Goal: Task Accomplishment & Management: Complete application form

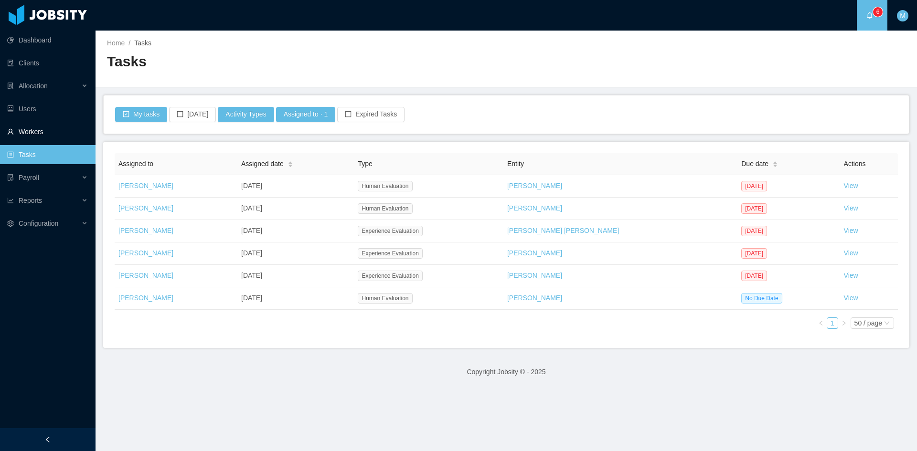
click at [22, 131] on link "Workers" at bounding box center [47, 131] width 81 height 19
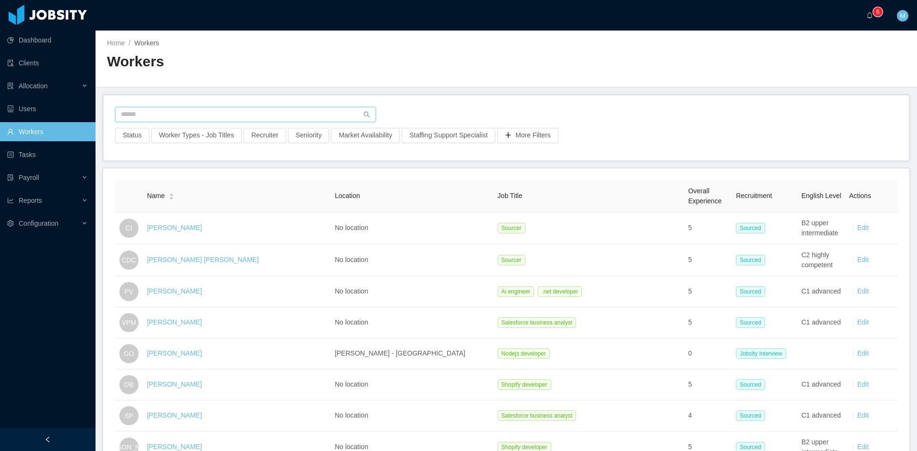
click at [168, 112] on input "text" at bounding box center [245, 114] width 261 height 15
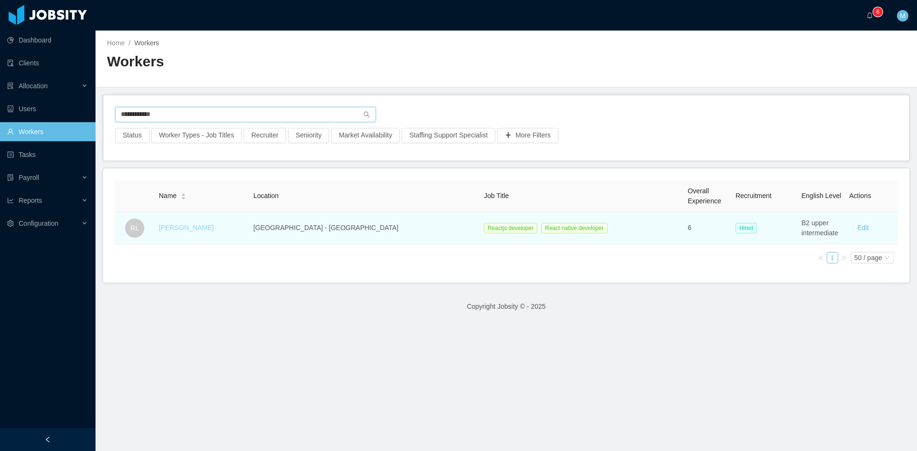
type input "**********"
click at [191, 229] on link "Rodrigo Leão" at bounding box center [186, 228] width 55 height 8
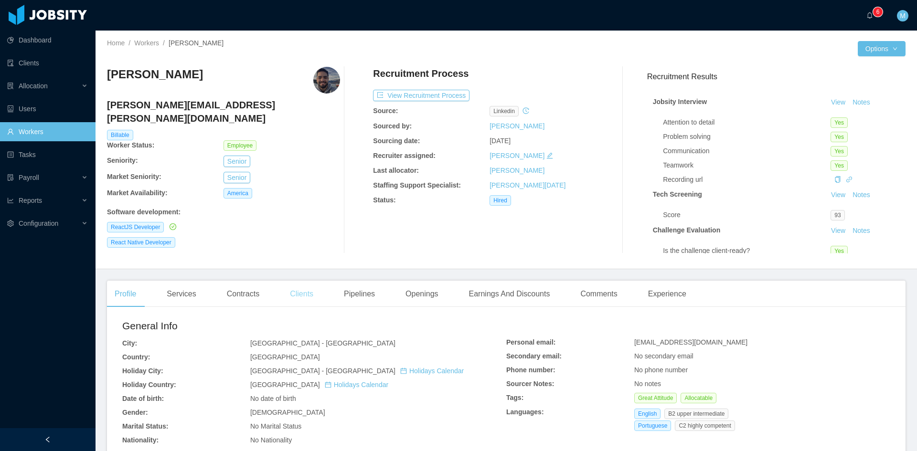
click at [304, 290] on div "Clients" at bounding box center [301, 294] width 39 height 27
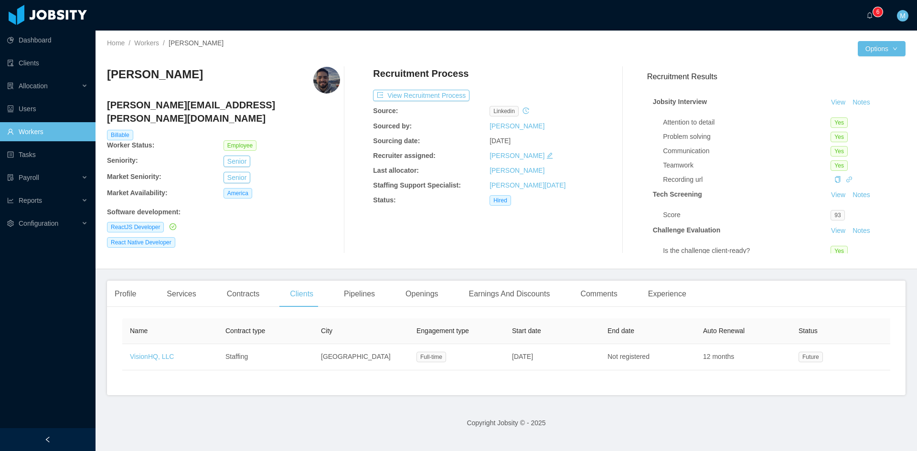
click at [245, 236] on div "Rodrigo Leão rodrigo.leao@jobsity.com Billable Worker Status: Employee Seniorit…" at bounding box center [223, 160] width 233 height 187
click at [441, 252] on div "Recruitment Process View Recruitment Process Source: linkedin Sourced by: Marti…" at bounding box center [489, 160] width 233 height 187
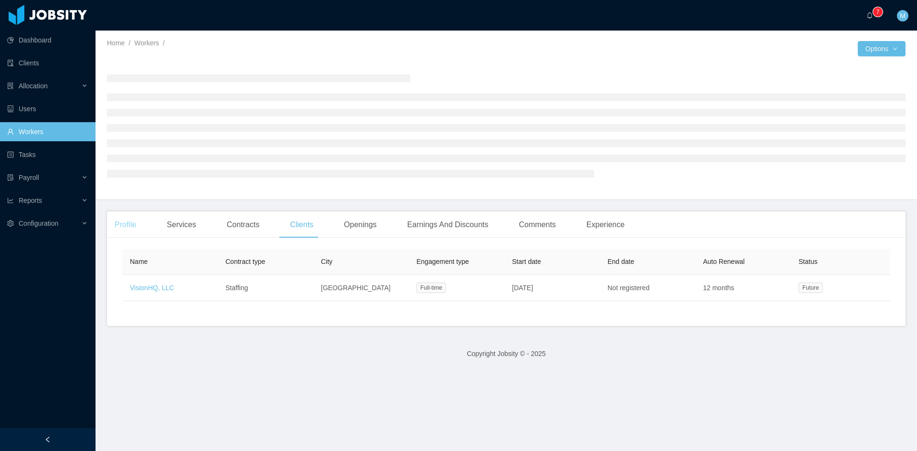
click at [129, 226] on div "Profile" at bounding box center [125, 225] width 37 height 27
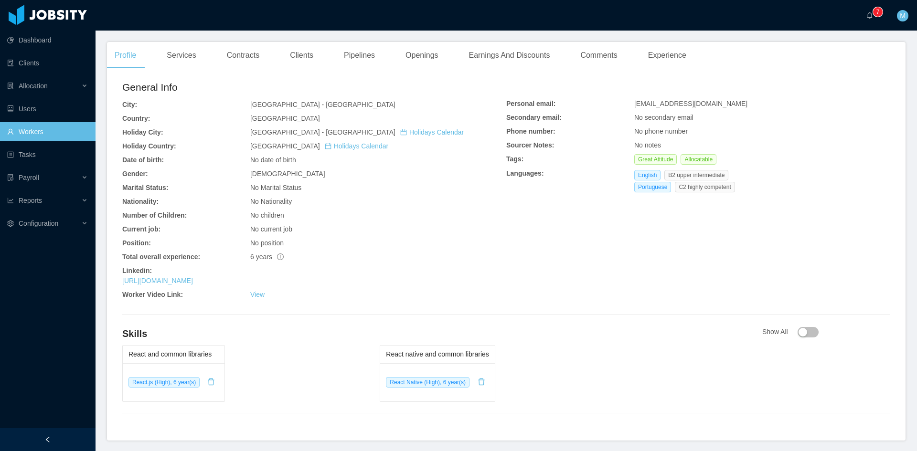
scroll to position [273, 0]
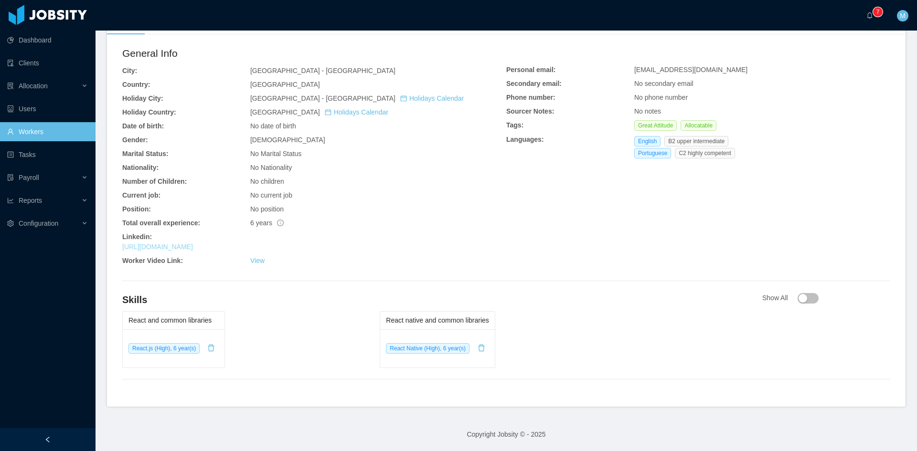
click at [193, 249] on link "https://www.linkedin.com/in/rodrigo-leao" at bounding box center [157, 247] width 71 height 8
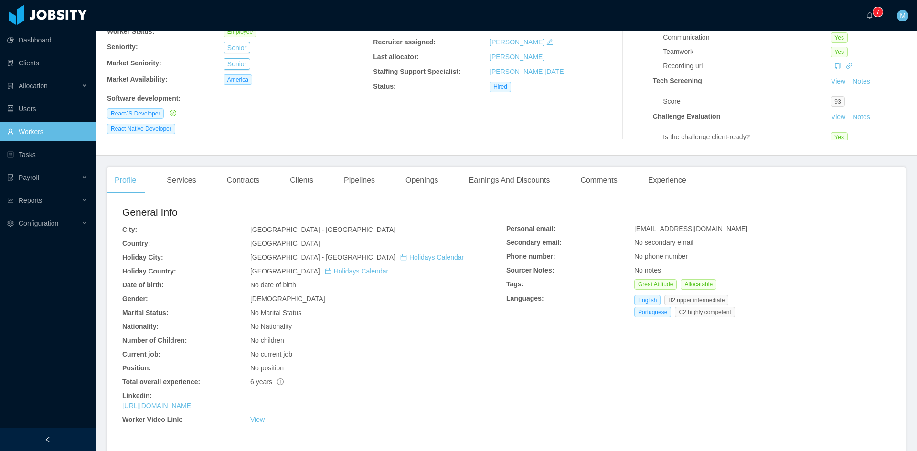
scroll to position [0, 0]
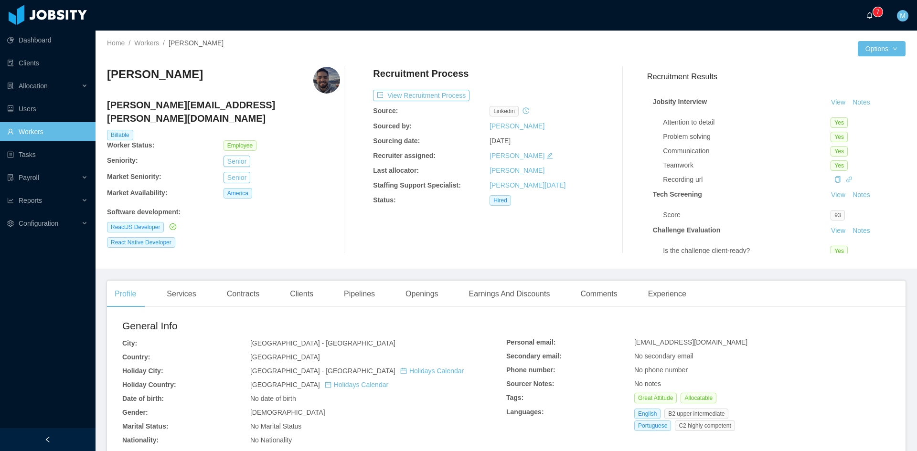
click at [866, 16] on a=83ded146-cd66-4514-80a8-9a7b1e1b5eb6/Matias%20Marin"] "0 1 2 3 4 5 6 7 8 9 0 1 2 3 4 5 6 7 8 9 0 1 2 3 4 5 6 7 8 9" at bounding box center [871, 15] width 11 height 31
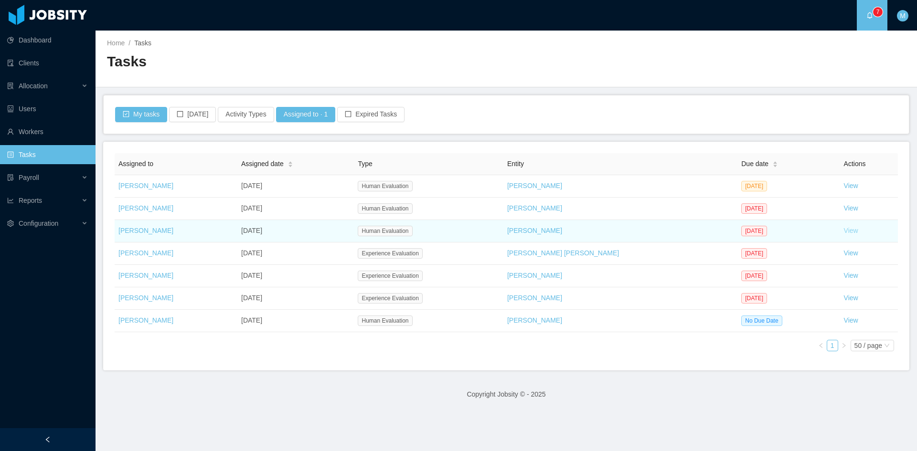
click at [844, 229] on link "View" at bounding box center [851, 231] width 14 height 8
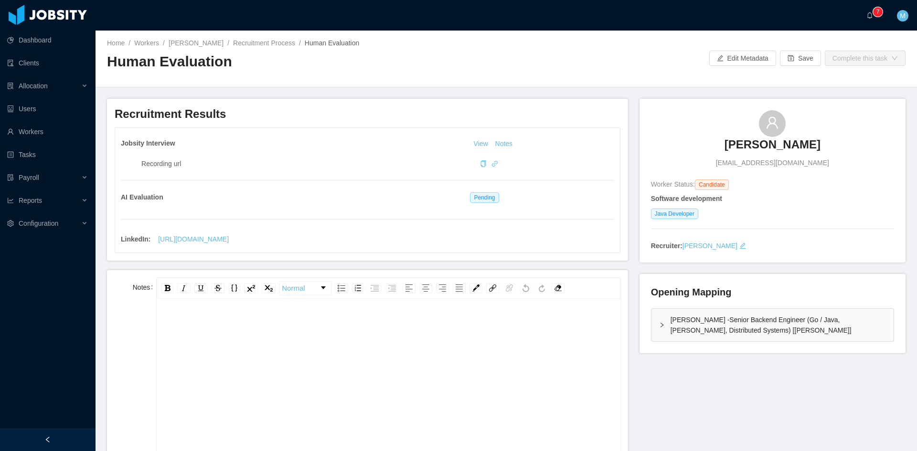
click at [655, 320] on div "McGraw-Hill -Senior Backend Engineer (Go / Java, Kafka, Distributed Systems) [S…" at bounding box center [773, 325] width 242 height 32
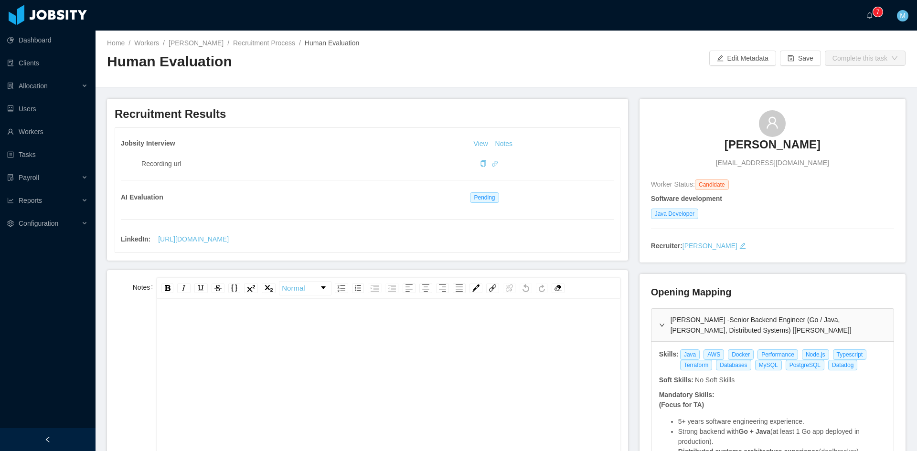
click at [101, 292] on main "Home / Workers / David Garay Rodriguez / Recruitment Process / Human Evaluation…" at bounding box center [507, 241] width 822 height 421
click at [873, 18] on span "0 1 2 3 4 5 6 7 8 9 0 1 2 3 4 5 6 7 8 9 0 1 2 3 4 5 6 7 8 9" at bounding box center [871, 15] width 11 height 7
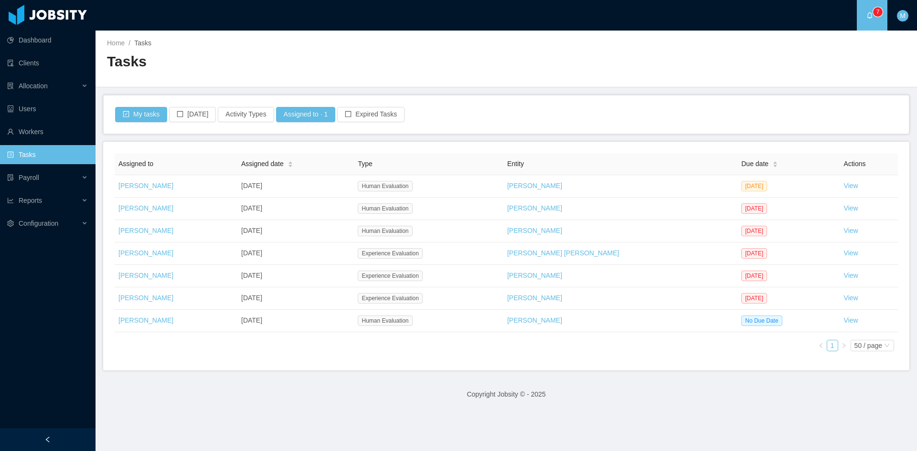
drag, startPoint x: 207, startPoint y: 363, endPoint x: 198, endPoint y: 360, distance: 9.7
click at [207, 363] on div "Assigned to Assigned date Type Entity Due date Actions Matias Marin Oct 8th, 20…" at bounding box center [506, 256] width 806 height 229
click at [386, 363] on div "Assigned to Assigned date Type Entity Due date Actions Matias Marin Oct 8th, 20…" at bounding box center [506, 256] width 806 height 229
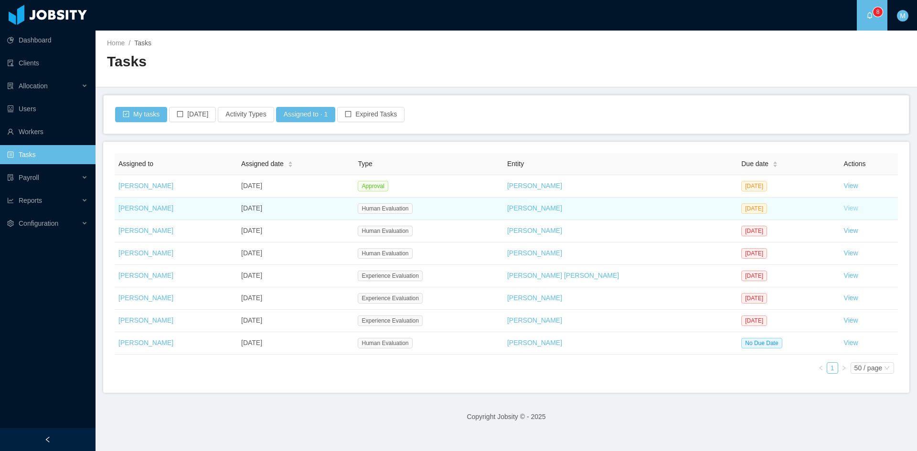
click at [844, 208] on link "View" at bounding box center [851, 208] width 14 height 8
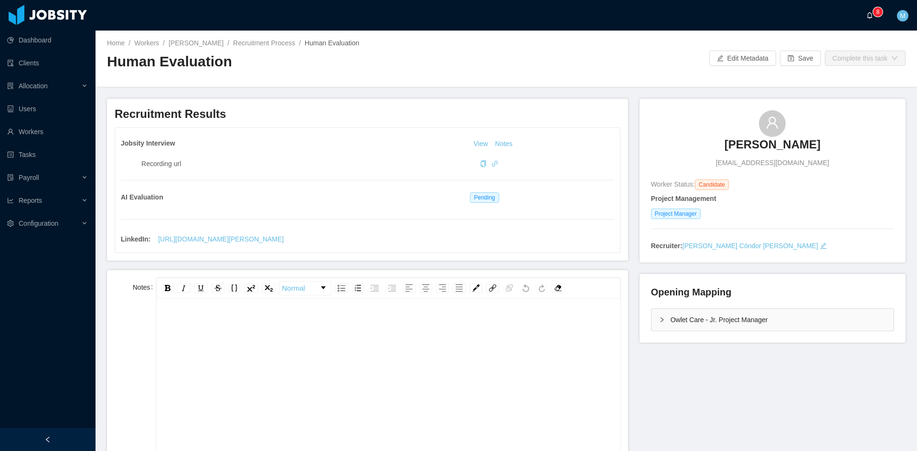
click at [868, 12] on icon "icon: bell" at bounding box center [869, 15] width 7 height 7
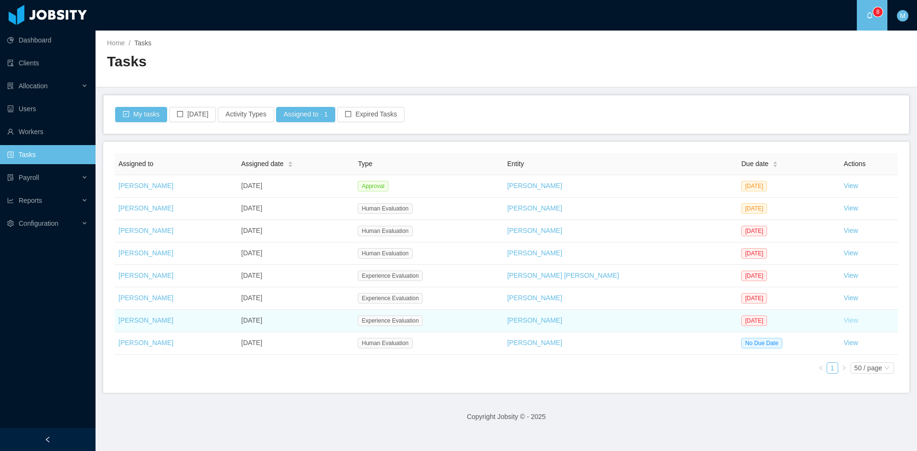
click at [844, 320] on link "View" at bounding box center [851, 321] width 14 height 8
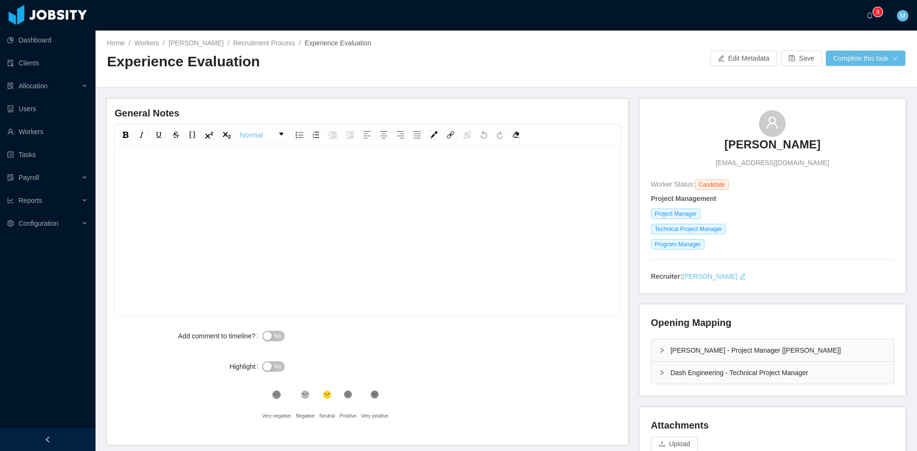
click at [263, 186] on div "rdw-editor" at bounding box center [367, 245] width 491 height 167
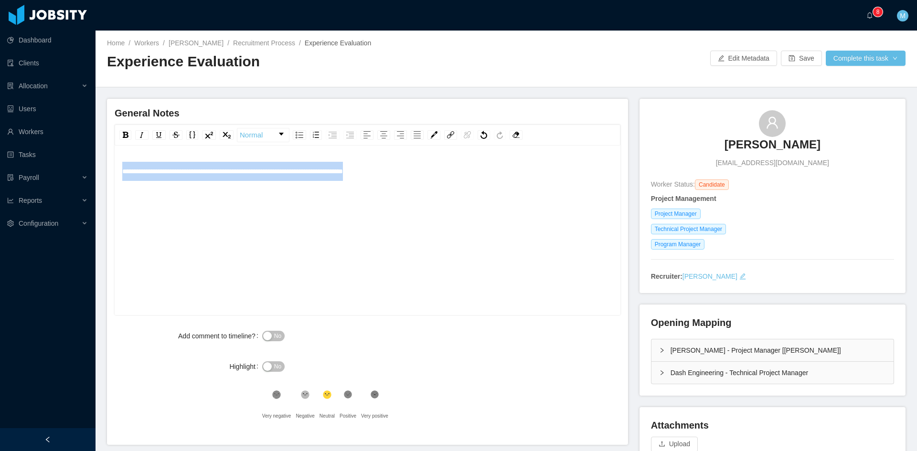
drag, startPoint x: 450, startPoint y: 172, endPoint x: 117, endPoint y: 175, distance: 333.4
click at [117, 175] on div "**********" at bounding box center [368, 231] width 506 height 167
click at [283, 171] on span "**********" at bounding box center [232, 171] width 221 height 7
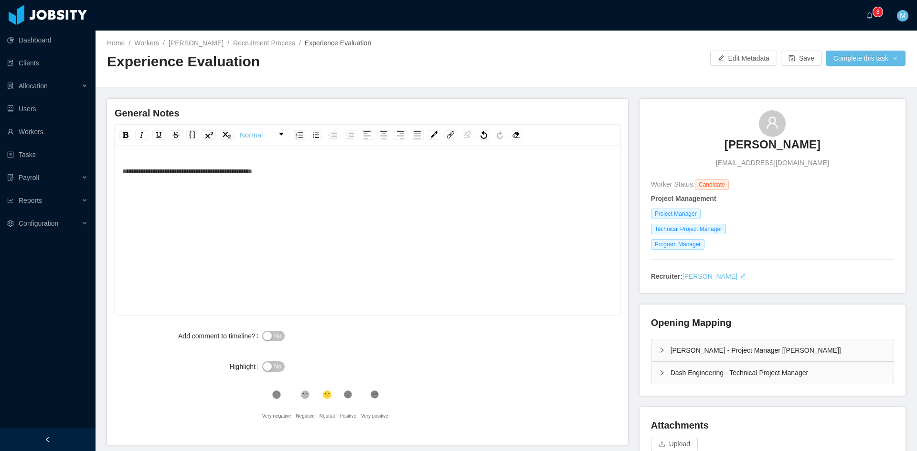
click at [342, 167] on div "**********" at bounding box center [367, 171] width 491 height 19
paste div "rdw-editor"
click at [283, 171] on span "**********" at bounding box center [274, 171] width 304 height 7
click at [282, 334] on button "No" at bounding box center [273, 336] width 22 height 11
click at [840, 63] on button "Complete this task" at bounding box center [866, 58] width 80 height 15
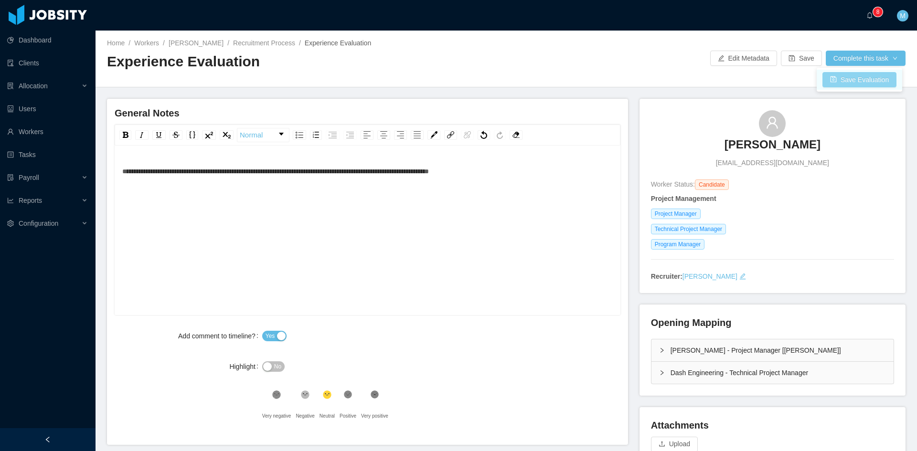
click at [841, 75] on button "Save Evaluation" at bounding box center [860, 79] width 74 height 15
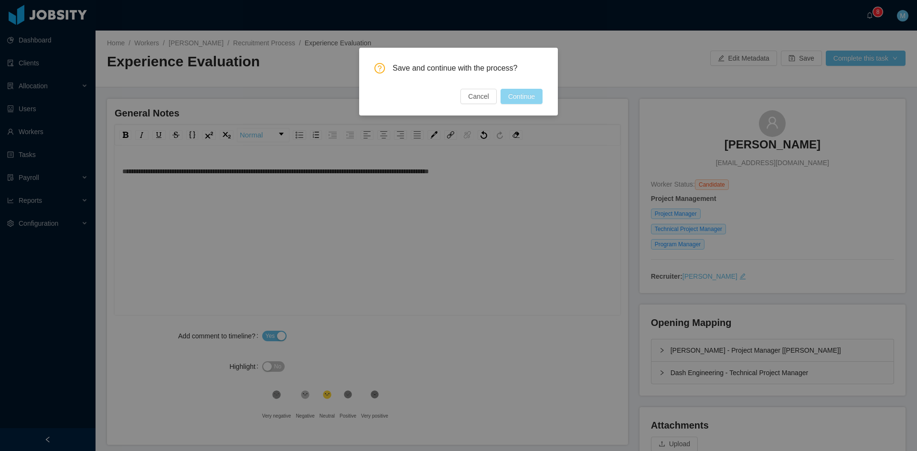
click at [533, 95] on button "Continue" at bounding box center [522, 96] width 42 height 15
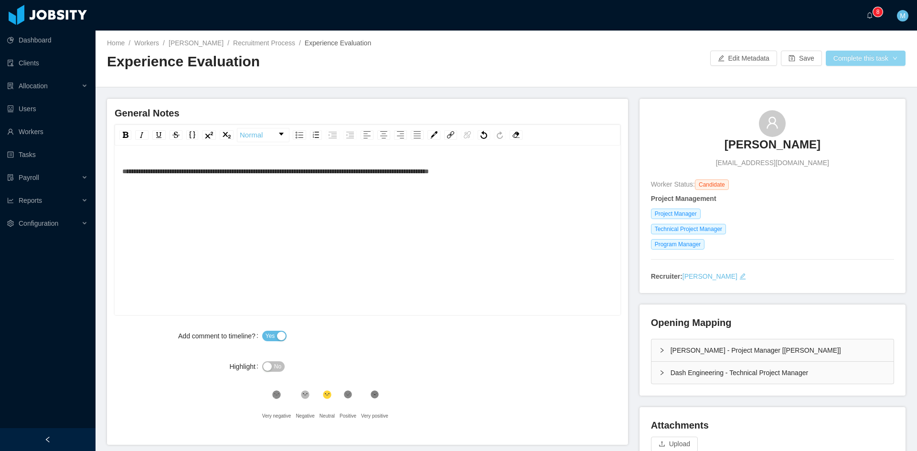
click at [844, 55] on button "Complete this task" at bounding box center [866, 58] width 80 height 15
click at [854, 77] on button "Save Evaluation" at bounding box center [860, 79] width 74 height 15
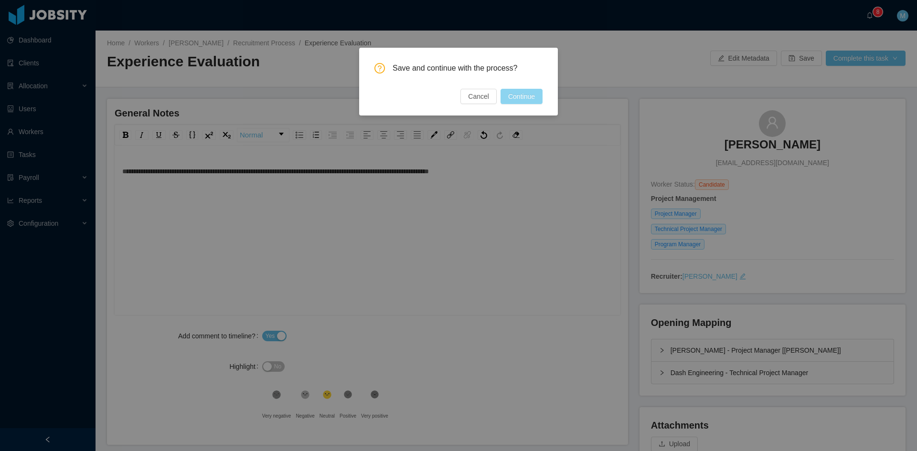
click at [529, 94] on button "Continue" at bounding box center [522, 96] width 42 height 15
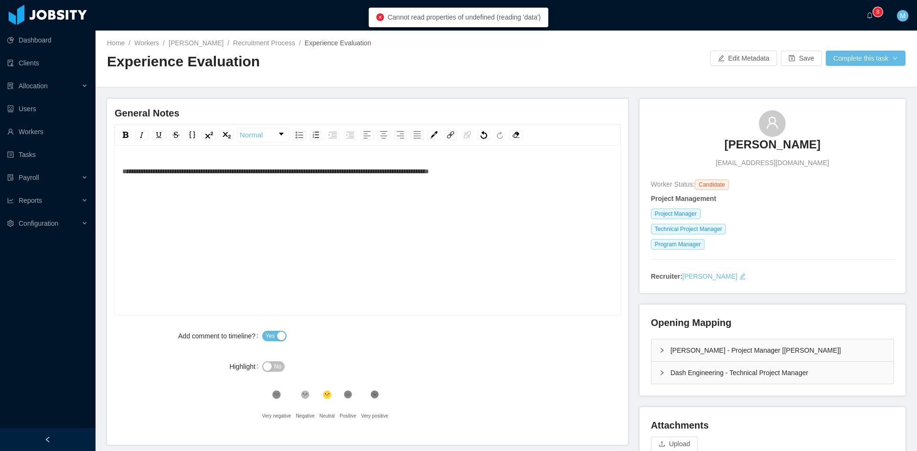
click at [510, 209] on div "**********" at bounding box center [367, 245] width 491 height 167
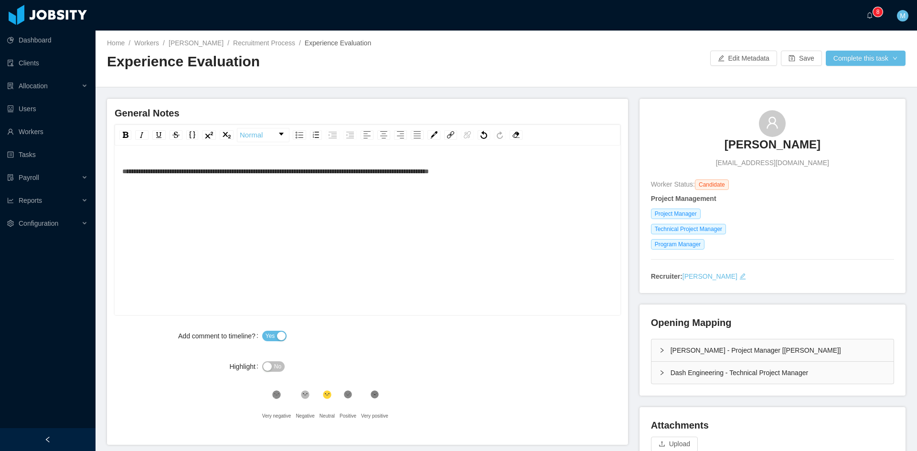
click at [629, 277] on div "**********" at bounding box center [373, 272] width 533 height 346
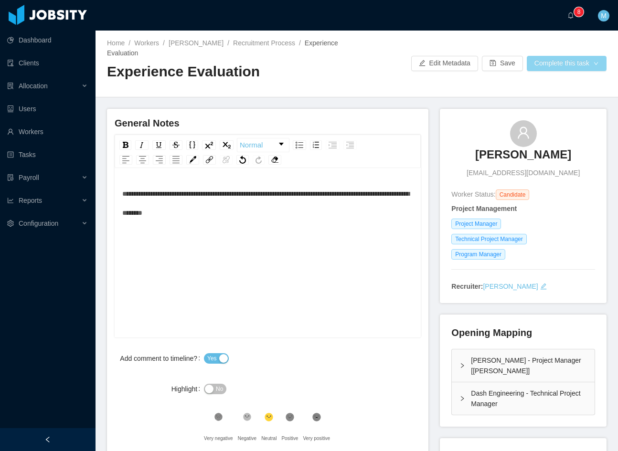
click at [576, 67] on button "Complete this task" at bounding box center [567, 63] width 80 height 15
click at [568, 84] on button "Save Evaluation" at bounding box center [553, 84] width 74 height 15
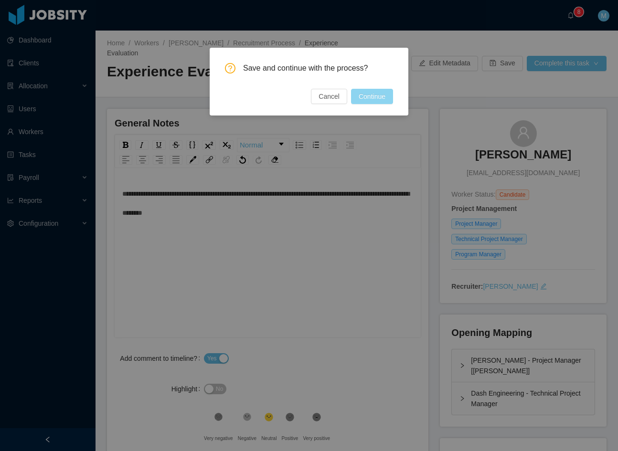
drag, startPoint x: 369, startPoint y: 97, endPoint x: 448, endPoint y: 103, distance: 79.1
click at [369, 97] on button "Continue" at bounding box center [372, 96] width 42 height 15
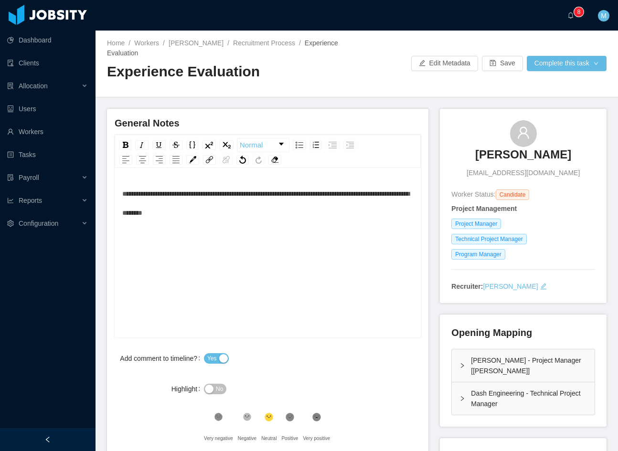
click at [266, 220] on div "**********" at bounding box center [267, 203] width 291 height 38
click at [546, 66] on button "Complete this task" at bounding box center [567, 63] width 80 height 15
click at [558, 84] on button "Save Evaluation" at bounding box center [561, 84] width 74 height 15
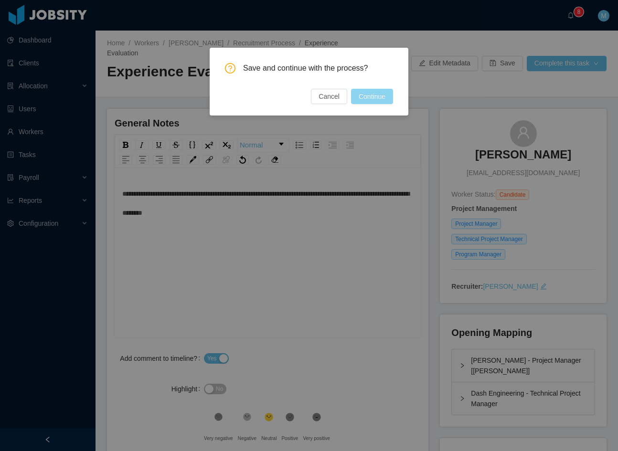
click at [389, 98] on button "Continue" at bounding box center [372, 96] width 42 height 15
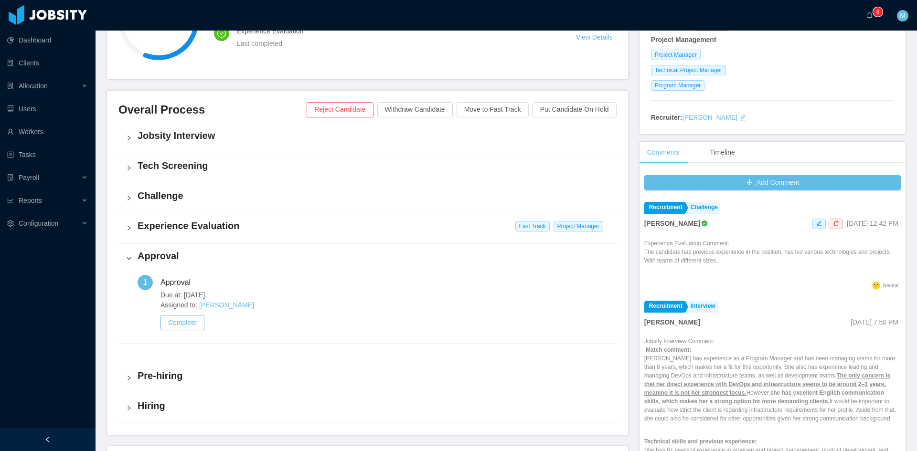
scroll to position [239, 0]
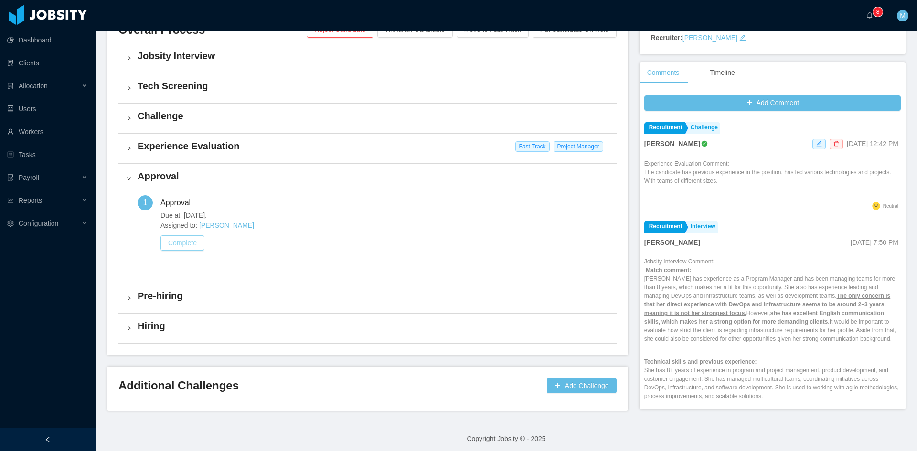
click at [193, 243] on button "Complete" at bounding box center [182, 242] width 44 height 15
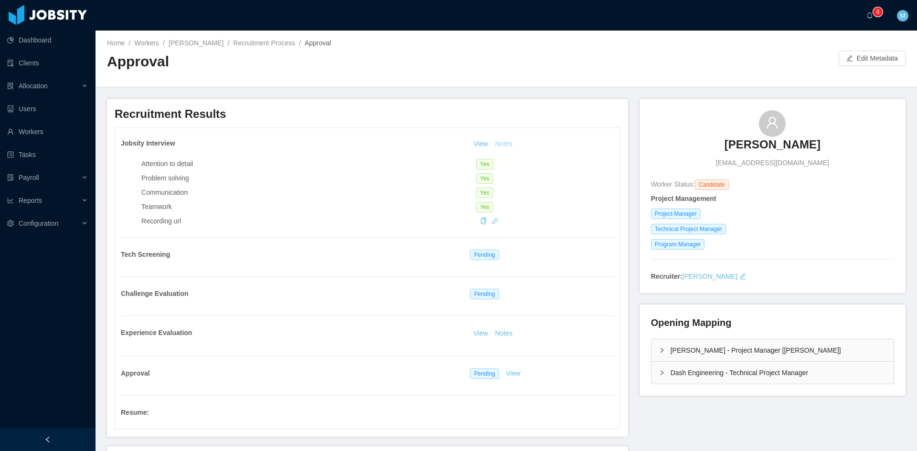
click at [495, 145] on button "Notes" at bounding box center [504, 144] width 25 height 11
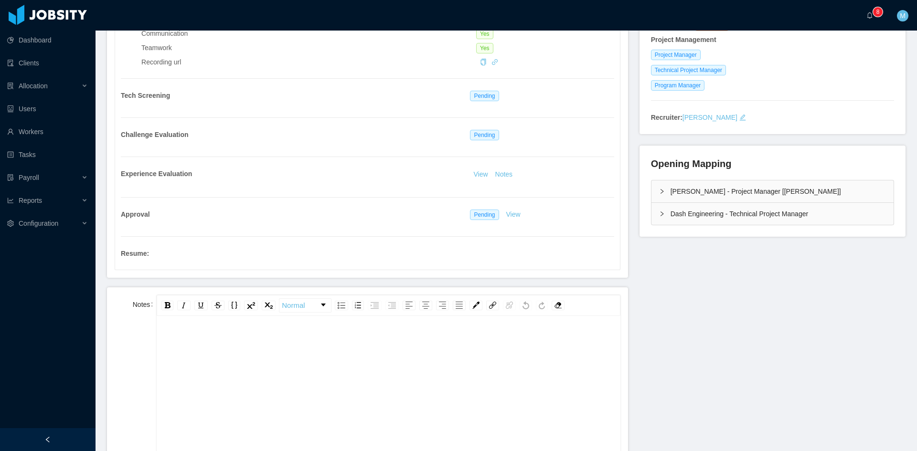
scroll to position [239, 0]
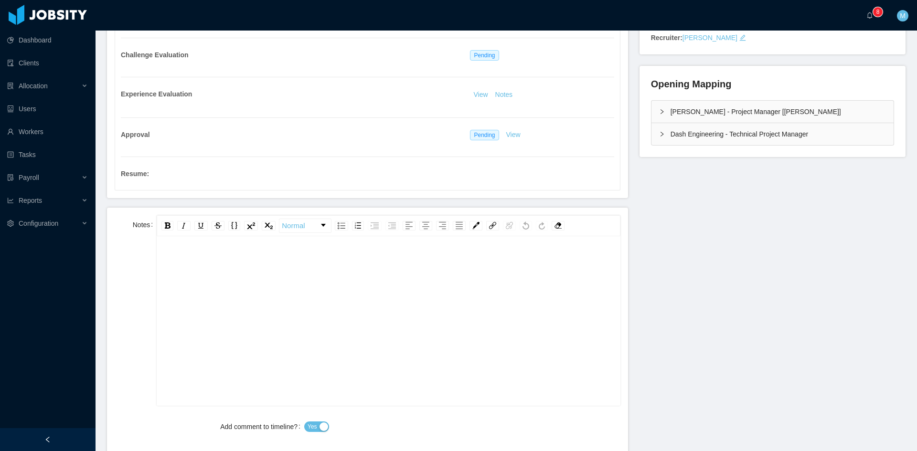
click at [653, 132] on div "Dash Engineering - Technical Project Manager" at bounding box center [773, 134] width 242 height 22
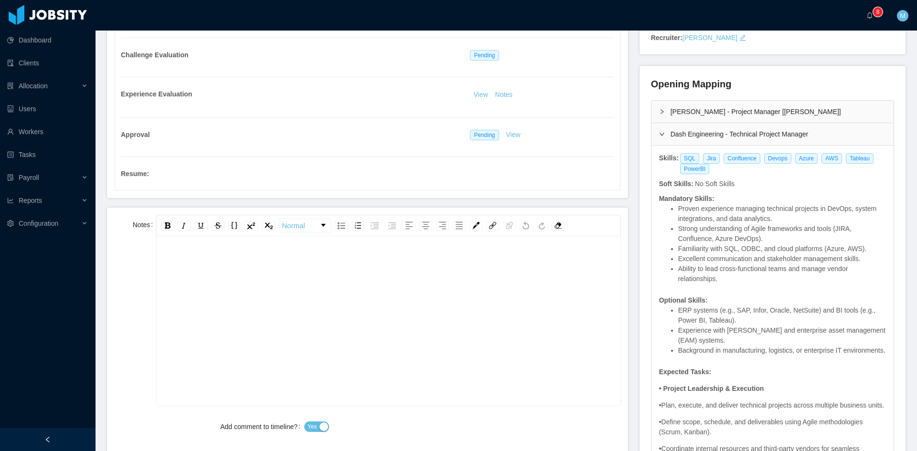
click at [661, 114] on icon "icon: right" at bounding box center [662, 111] width 3 height 5
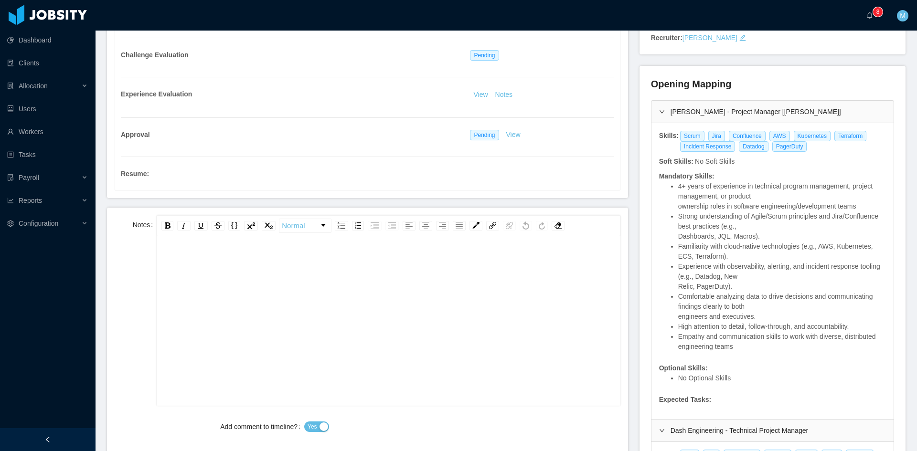
click at [408, 267] on div "rdw-editor" at bounding box center [388, 262] width 449 height 19
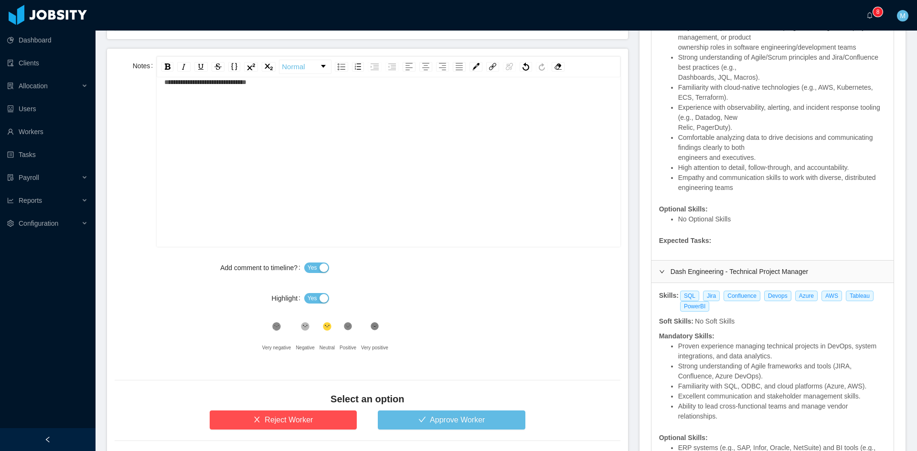
click at [316, 302] on button "Yes" at bounding box center [316, 298] width 25 height 11
click at [408, 431] on form "**********" at bounding box center [367, 255] width 521 height 412
click at [408, 423] on button "Approve Worker" at bounding box center [452, 420] width 148 height 19
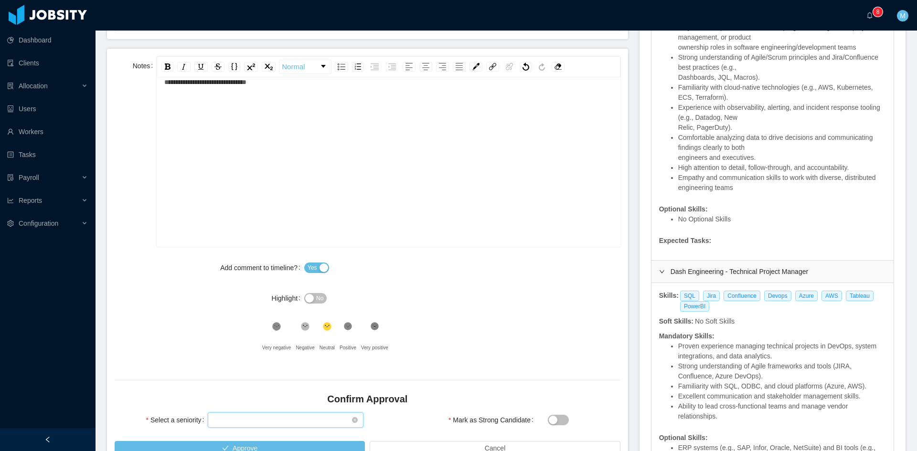
click at [251, 422] on div "Select seniority" at bounding box center [283, 420] width 138 height 14
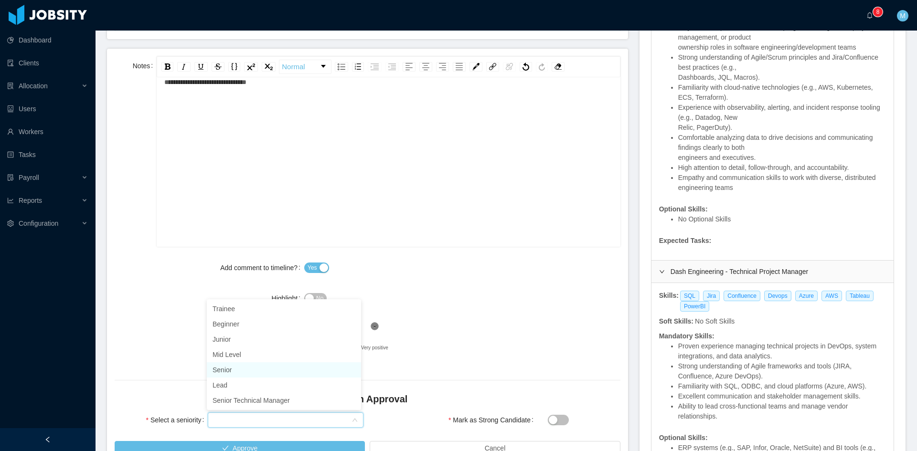
click at [225, 369] on li "Senior" at bounding box center [284, 370] width 154 height 15
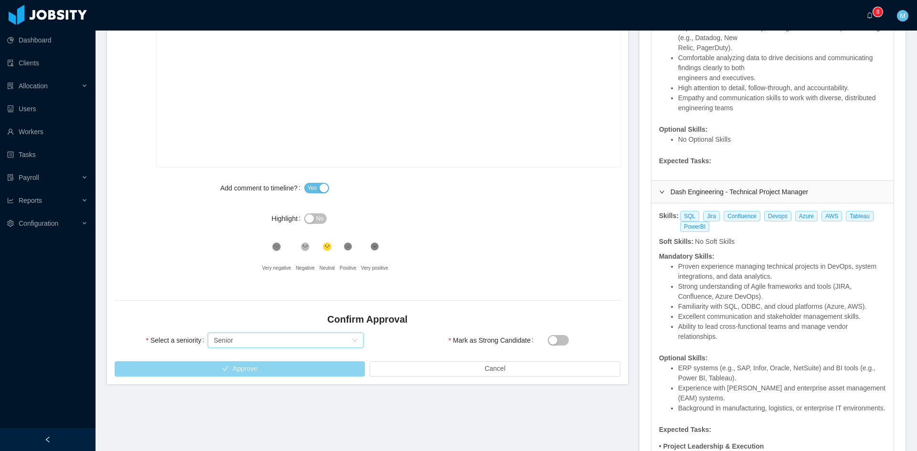
click at [179, 371] on button "Approve" at bounding box center [240, 369] width 250 height 15
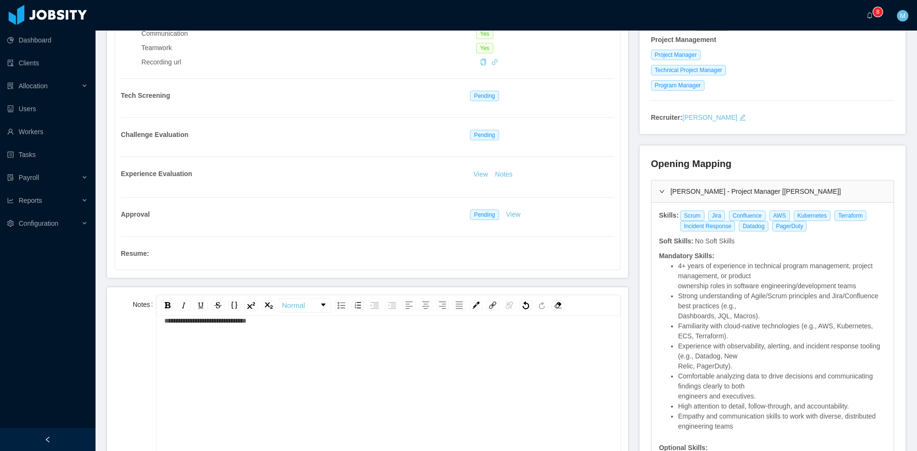
scroll to position [0, 0]
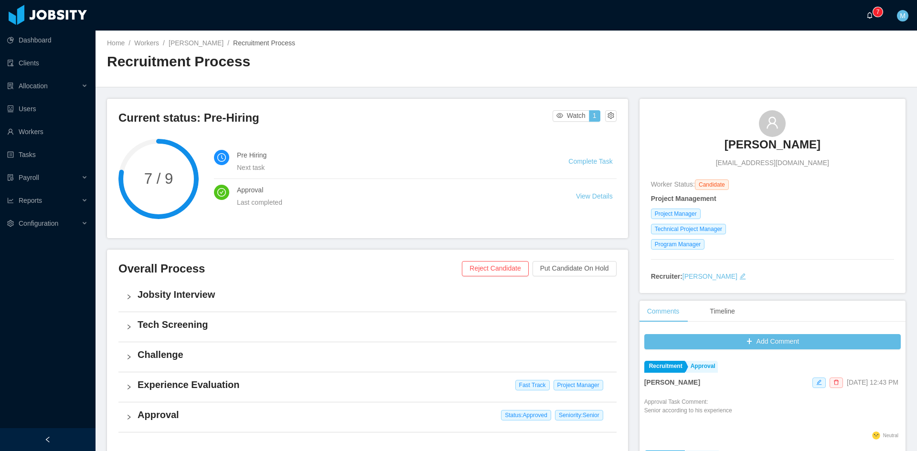
click at [871, 14] on icon "icon: bell" at bounding box center [869, 15] width 7 height 7
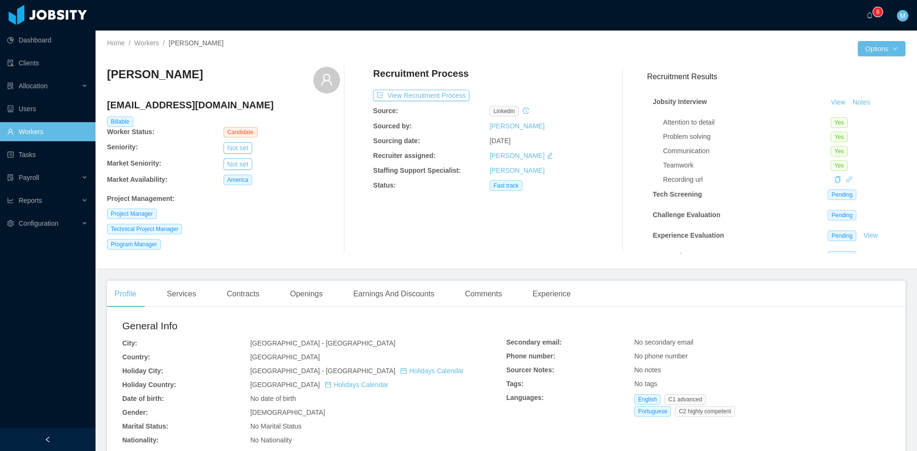
scroll to position [239, 0]
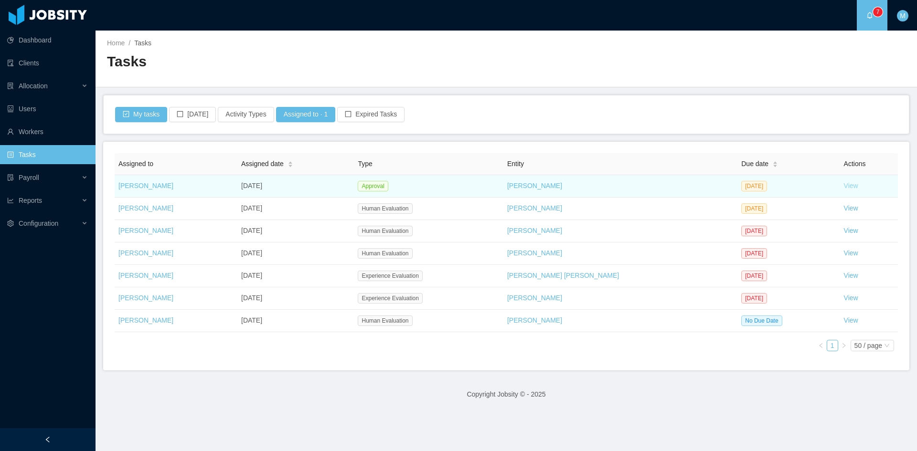
click at [844, 188] on link "View" at bounding box center [851, 186] width 14 height 8
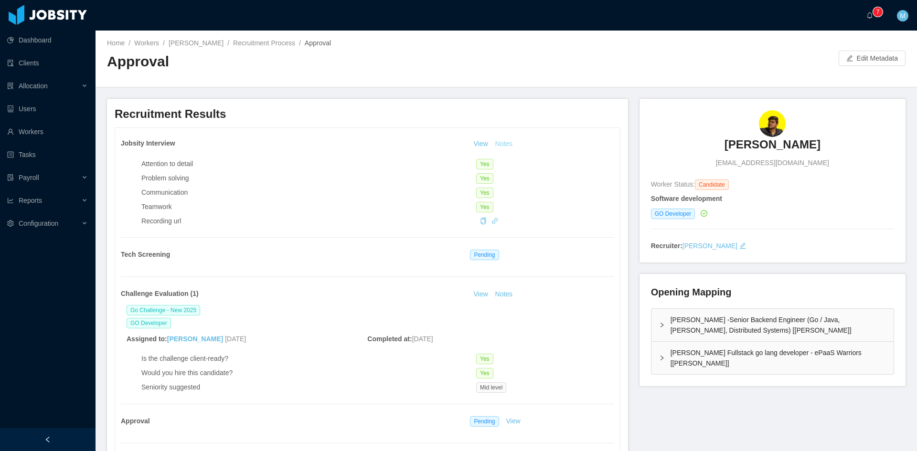
click at [502, 147] on button "Notes" at bounding box center [504, 144] width 25 height 11
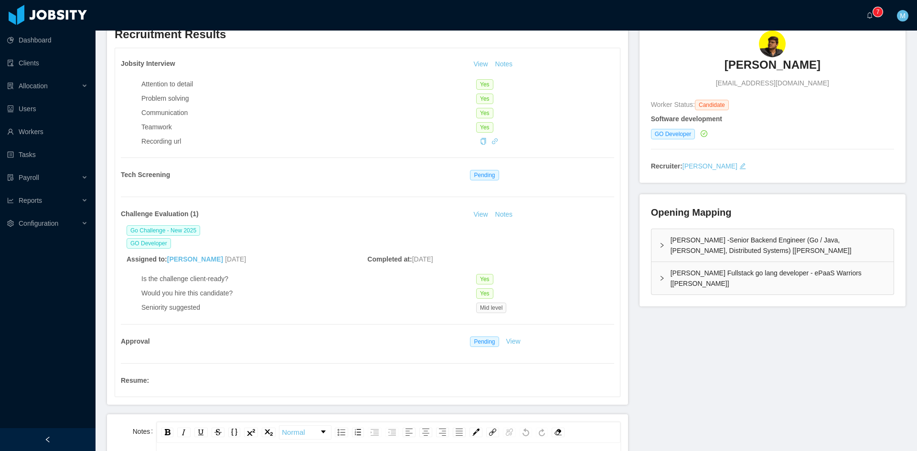
click at [659, 277] on icon "icon: right" at bounding box center [662, 279] width 6 height 6
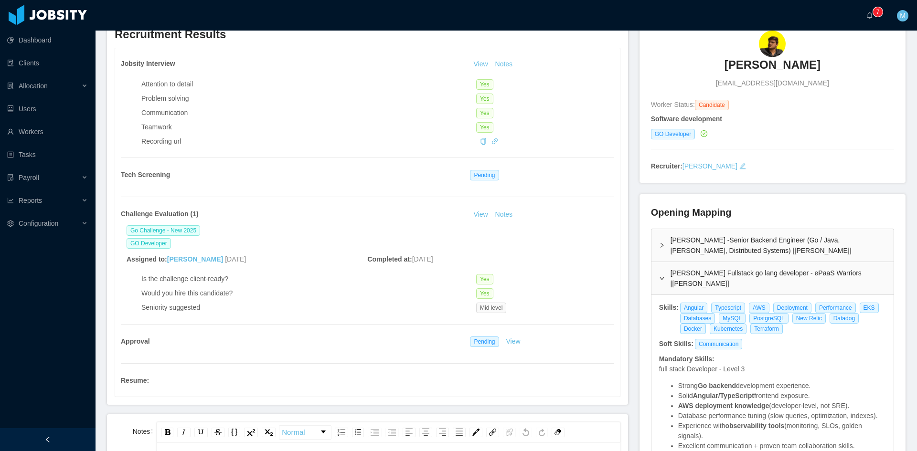
click at [657, 252] on div "McGraw-Hill -Senior Backend Engineer (Go / Java, Kafka, Distributed Systems) [S…" at bounding box center [773, 245] width 242 height 32
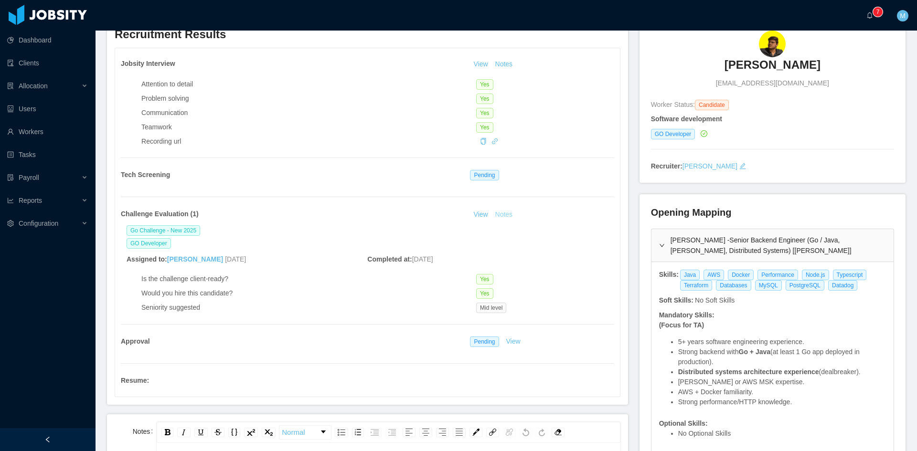
click at [506, 219] on button "Notes" at bounding box center [504, 214] width 25 height 11
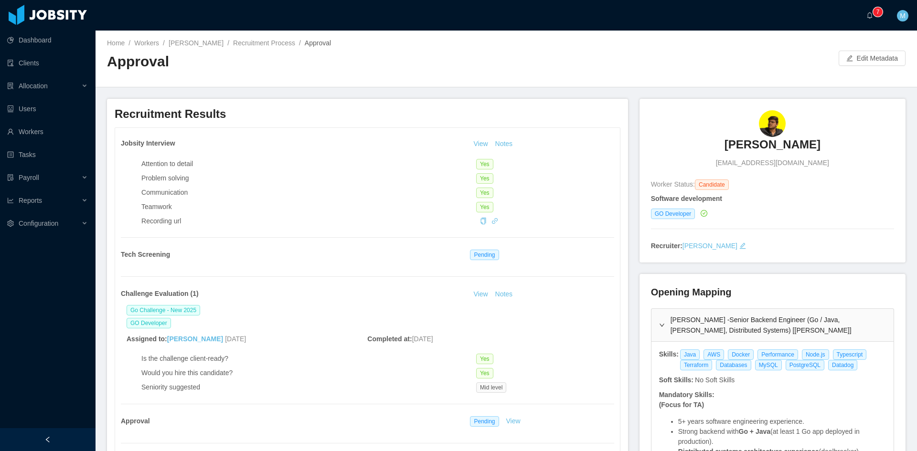
scroll to position [319, 0]
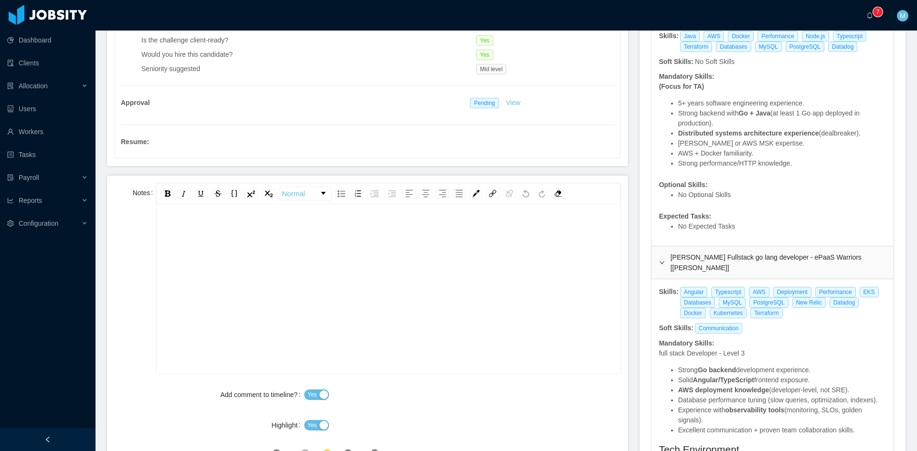
click at [281, 258] on div "rdw-editor" at bounding box center [388, 304] width 449 height 167
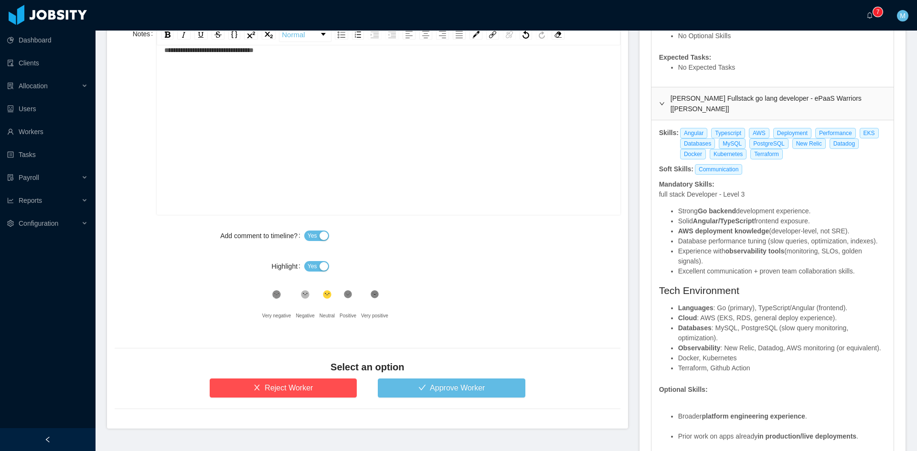
click at [321, 266] on button "Yes" at bounding box center [316, 266] width 25 height 11
click at [422, 396] on button "Approve Worker" at bounding box center [452, 388] width 148 height 19
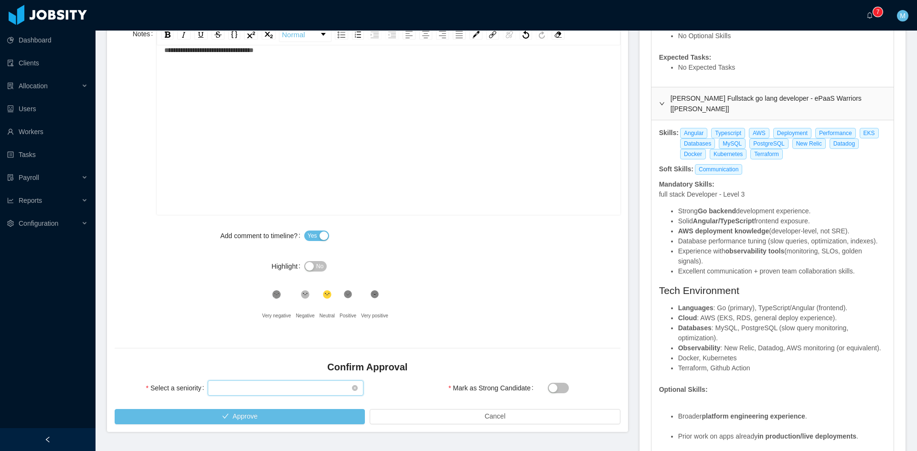
click at [297, 390] on div "Select seniority" at bounding box center [283, 388] width 138 height 14
click at [243, 326] on li "Mid Level" at bounding box center [284, 322] width 154 height 15
click at [342, 301] on div ".st1{fill:#232323}" at bounding box center [348, 297] width 17 height 19
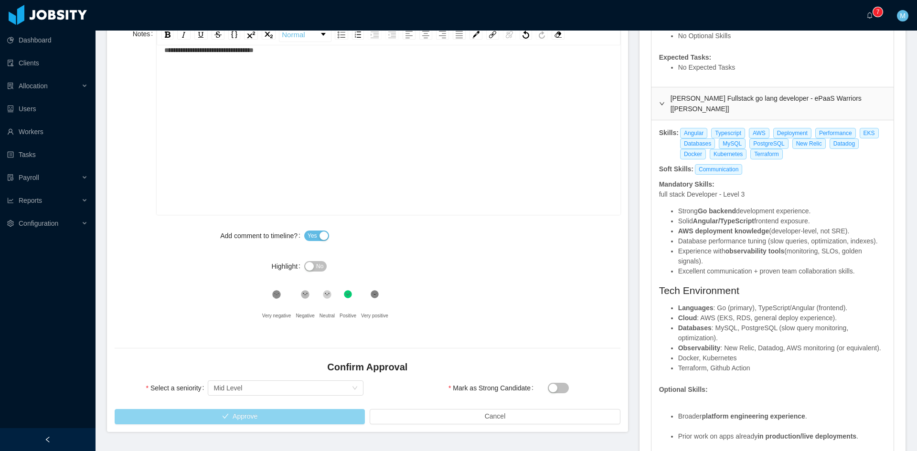
click at [320, 422] on button "Approve" at bounding box center [240, 416] width 250 height 15
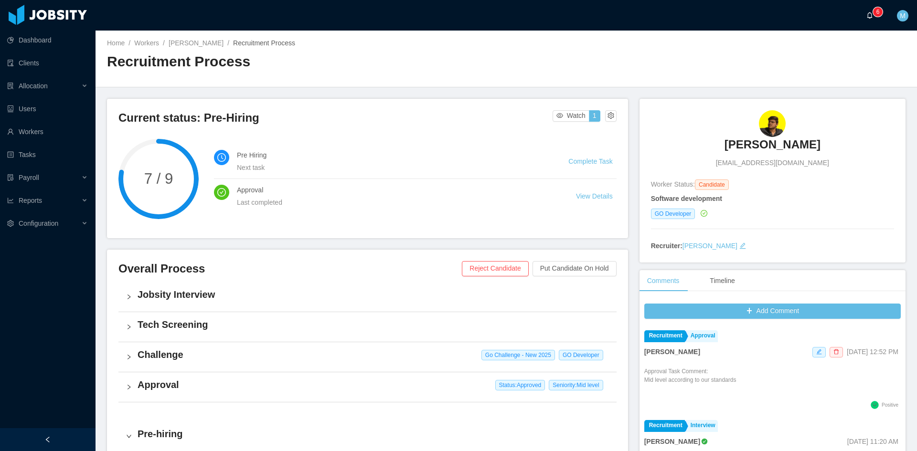
click at [875, 12] on sup "0 1 2 3 4 5 6 7 8 9 0 1 2 3 4 5 6 7 8 9 0 1 2 3 4 5 6 7 8 9" at bounding box center [878, 12] width 10 height 10
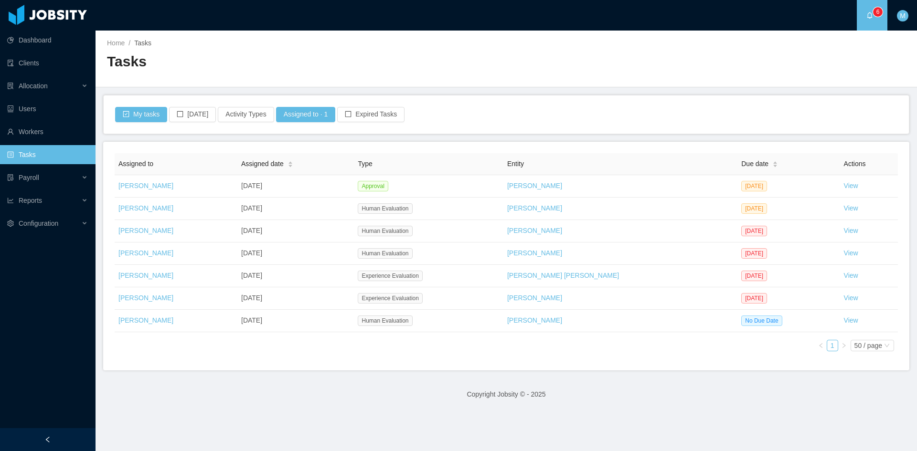
click at [397, 376] on main "Home / Tasks / Tasks My tasks Today Activity Types Assigned to · 1 Expired Task…" at bounding box center [507, 241] width 822 height 421
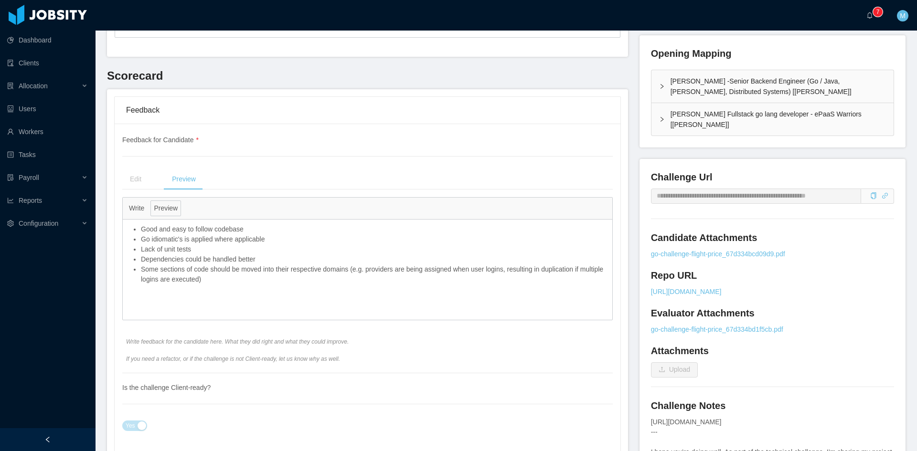
scroll to position [319, 0]
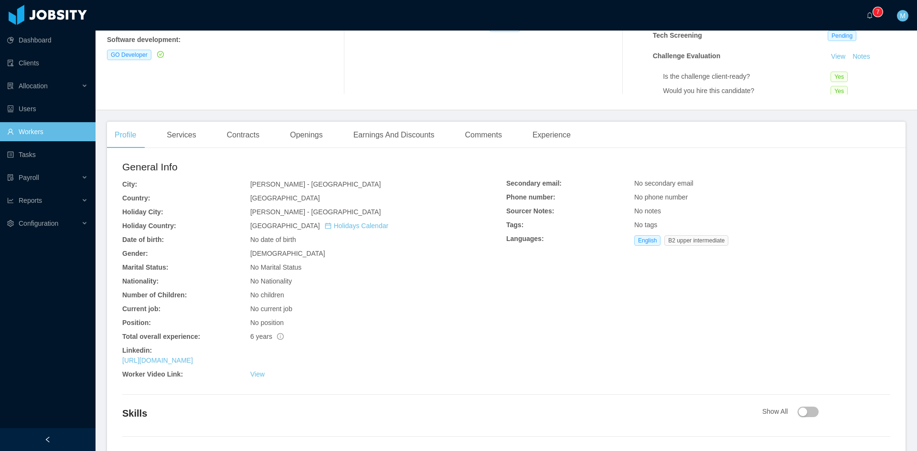
scroll to position [216, 0]
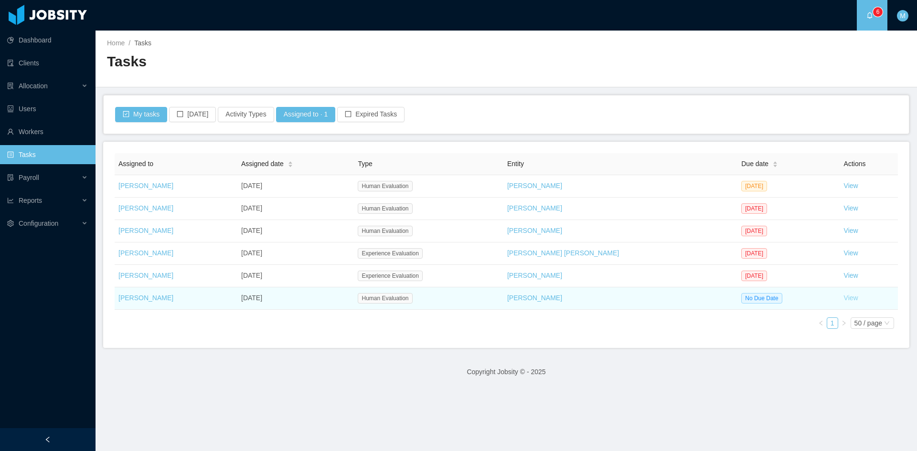
click at [844, 301] on link "View" at bounding box center [851, 298] width 14 height 8
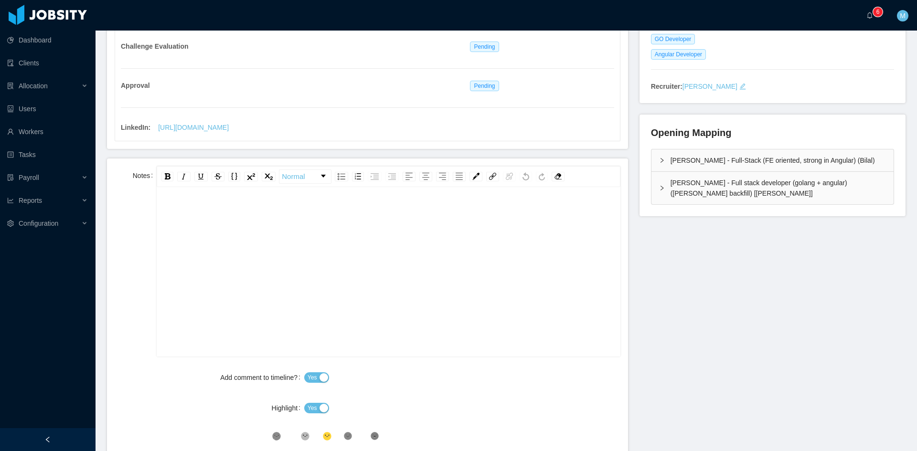
scroll to position [111, 0]
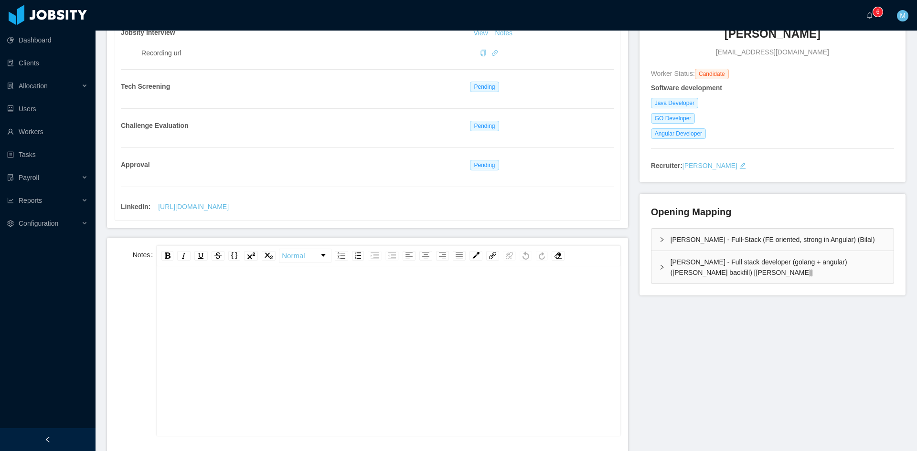
click at [332, 350] on div "rdw-editor" at bounding box center [388, 345] width 449 height 167
click at [313, 294] on div "rdw-editor" at bounding box center [388, 345] width 449 height 167
paste div "rdw-editor"
click at [559, 280] on div "**********" at bounding box center [388, 274] width 449 height 19
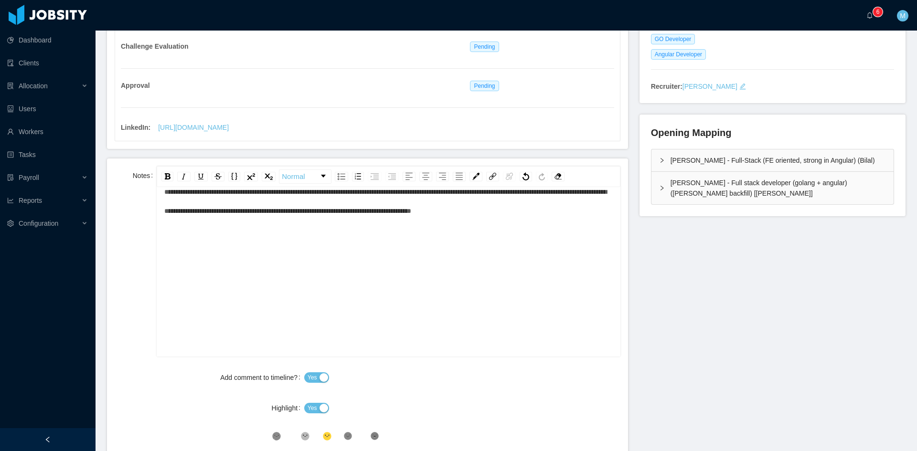
scroll to position [270, 0]
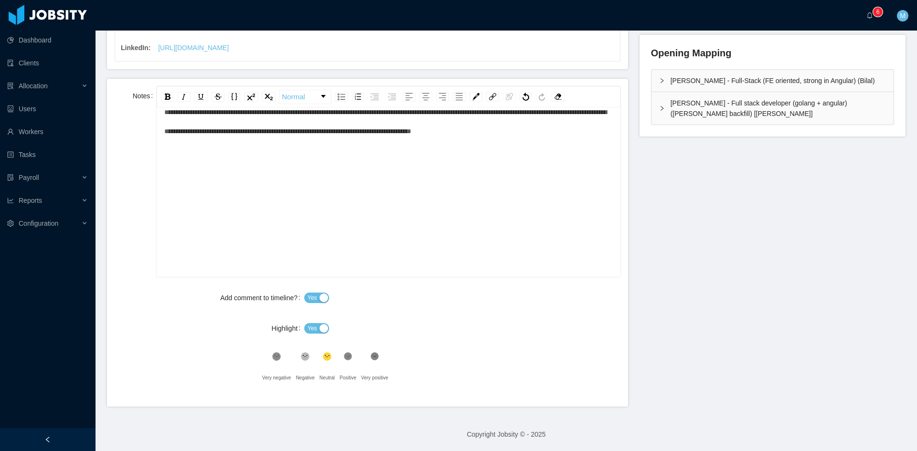
click at [316, 326] on button "Yes" at bounding box center [316, 328] width 25 height 11
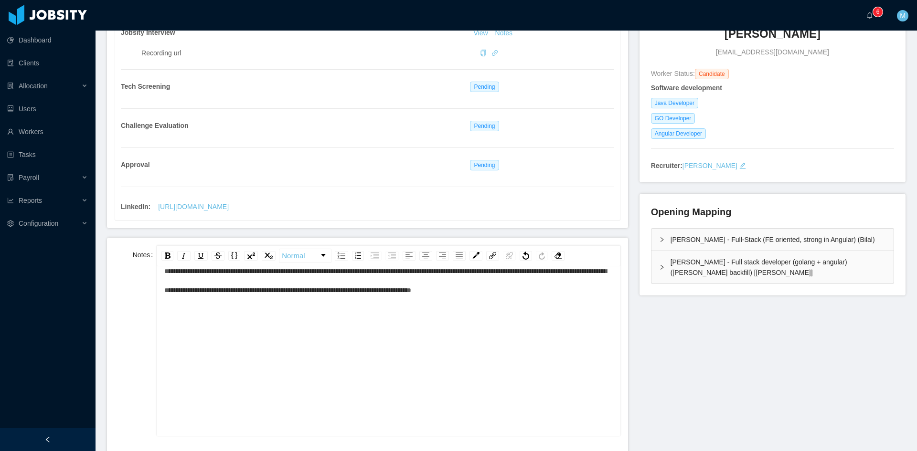
scroll to position [0, 0]
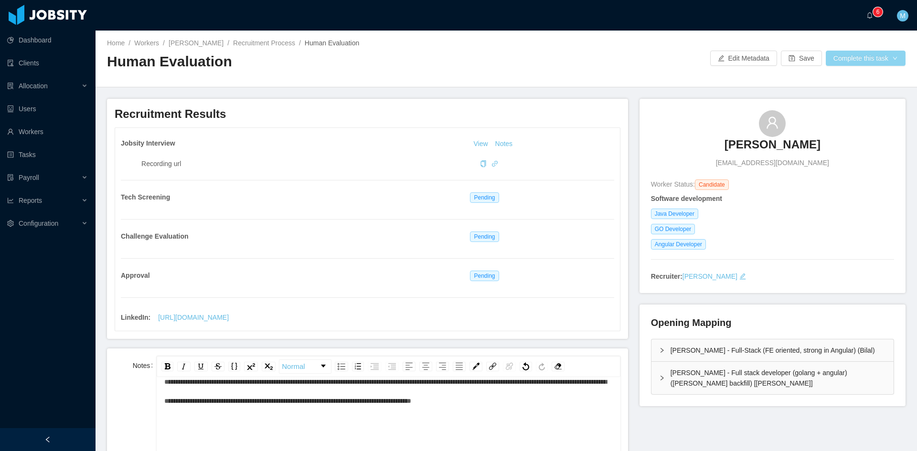
click at [835, 58] on button "Complete this task" at bounding box center [866, 58] width 80 height 15
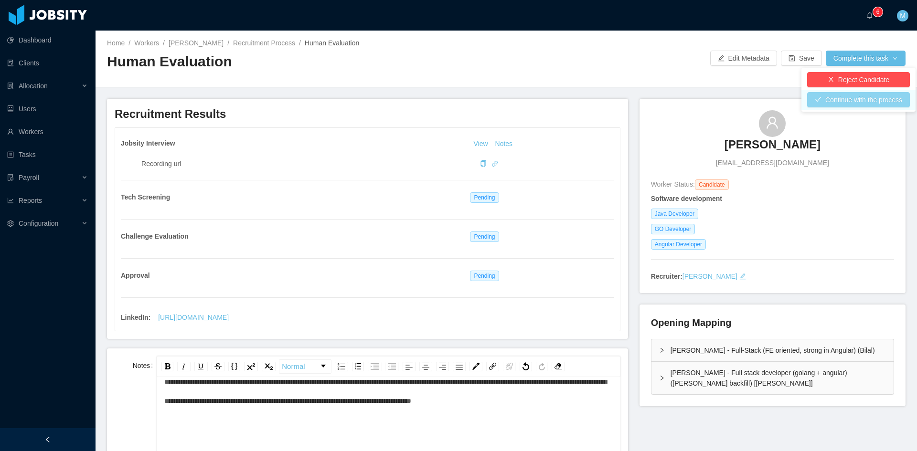
click at [845, 100] on button "Continue with the process" at bounding box center [858, 99] width 103 height 15
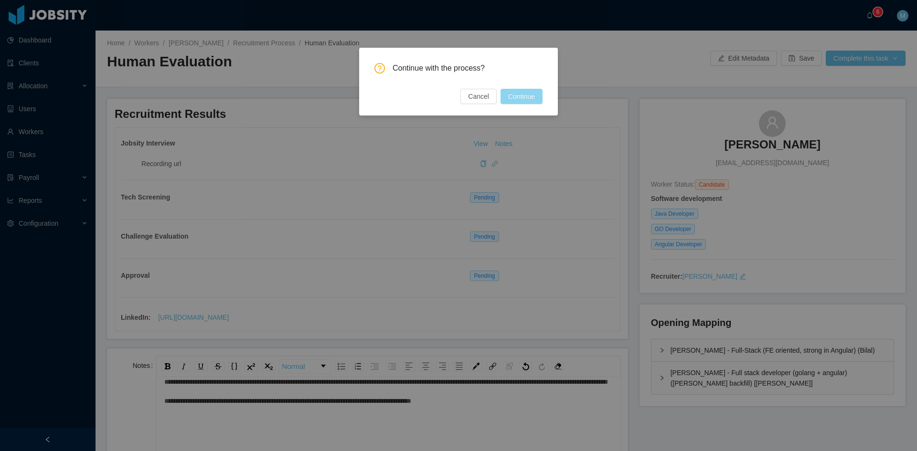
click at [520, 98] on button "Continue" at bounding box center [522, 96] width 42 height 15
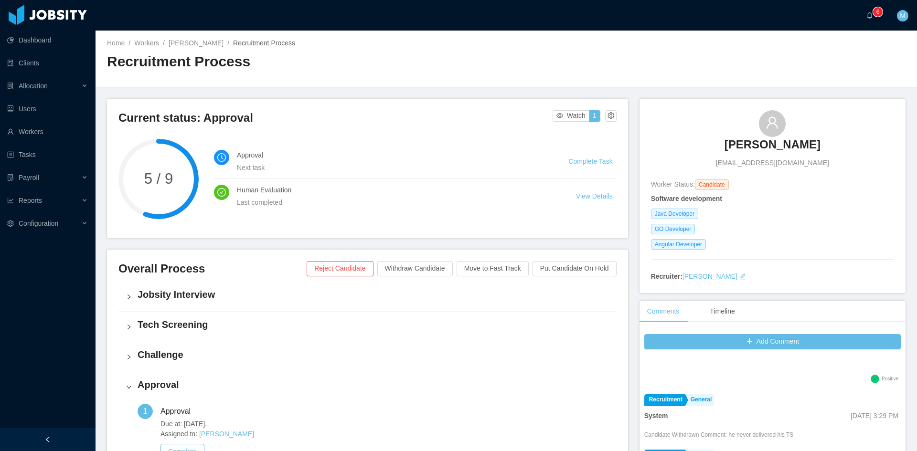
scroll to position [239, 0]
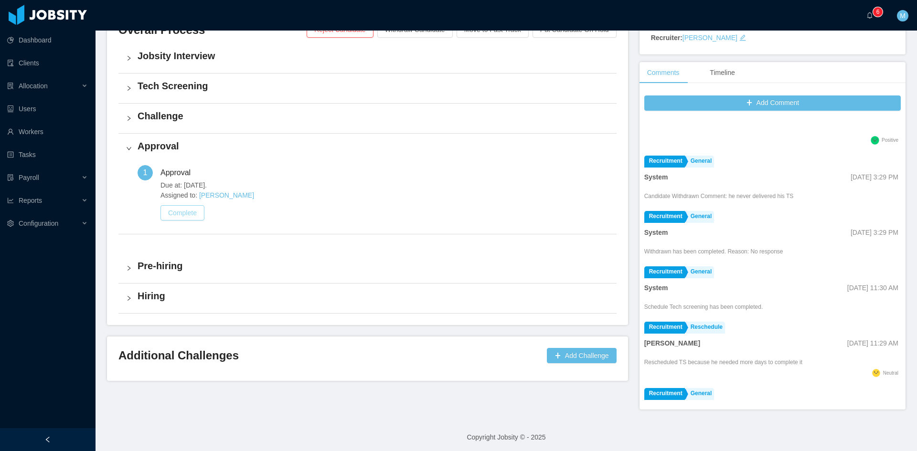
click at [171, 212] on button "Complete" at bounding box center [182, 212] width 44 height 15
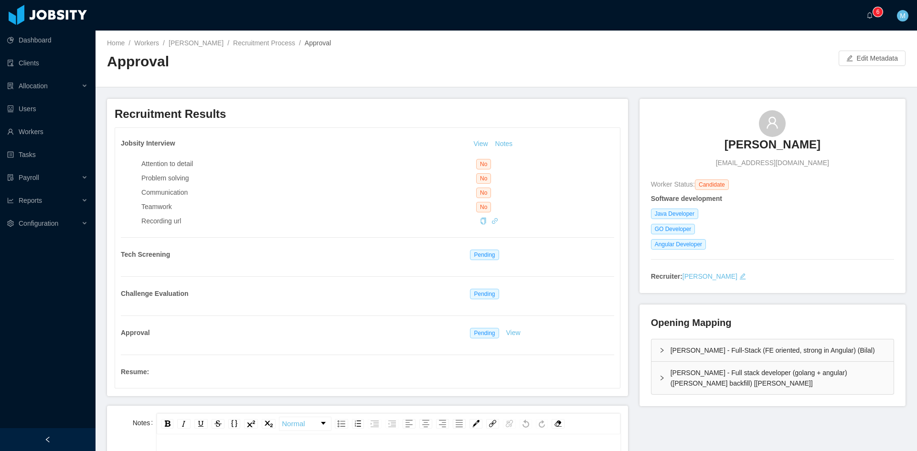
click at [653, 372] on div "McGraw-Hill - Full stack developer (golang + angular) (Daniel Bittar backfill) …" at bounding box center [773, 378] width 242 height 32
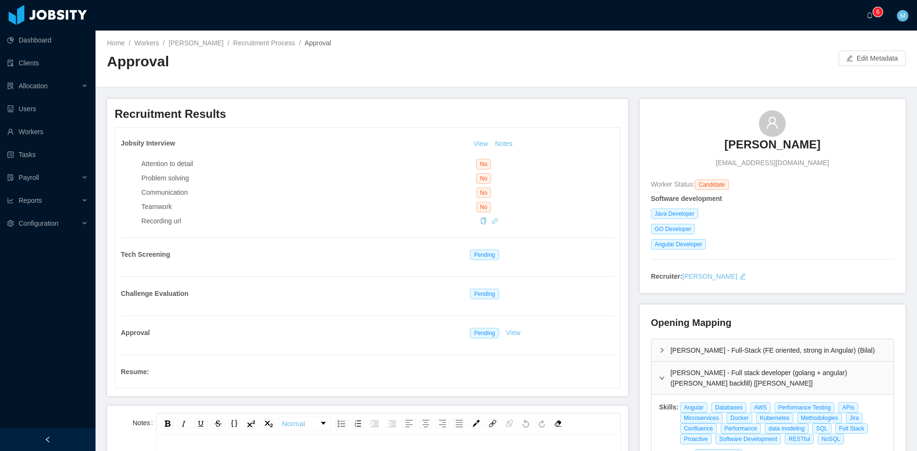
click at [660, 349] on div "McGraw-Hill - Full-Stack (FE oriented, strong in Angular) (Bilal)" at bounding box center [773, 351] width 242 height 22
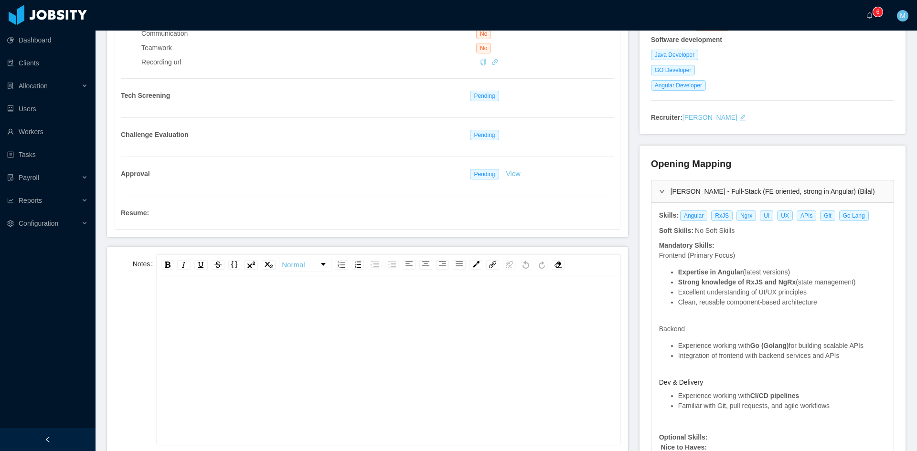
scroll to position [239, 0]
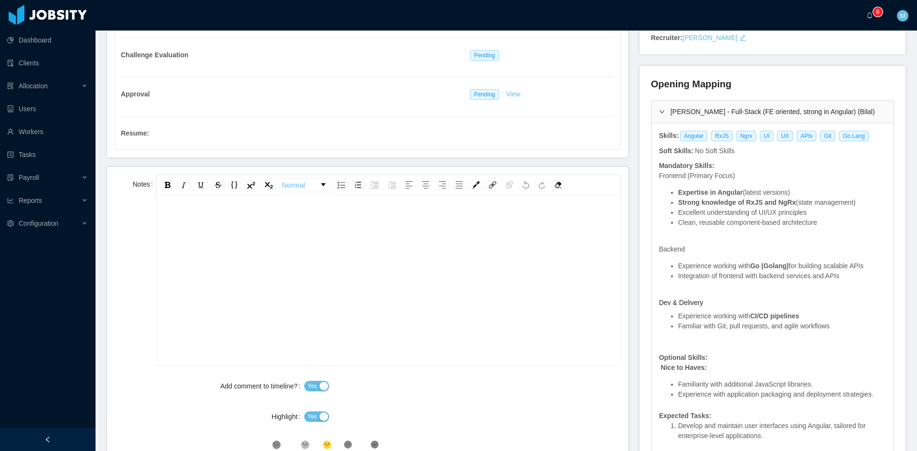
click at [399, 289] on div "rdw-editor" at bounding box center [388, 274] width 449 height 167
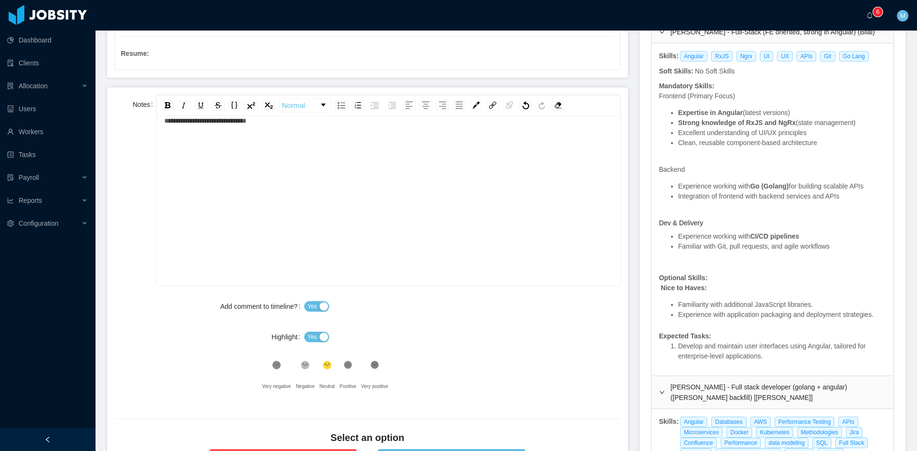
scroll to position [398, 0]
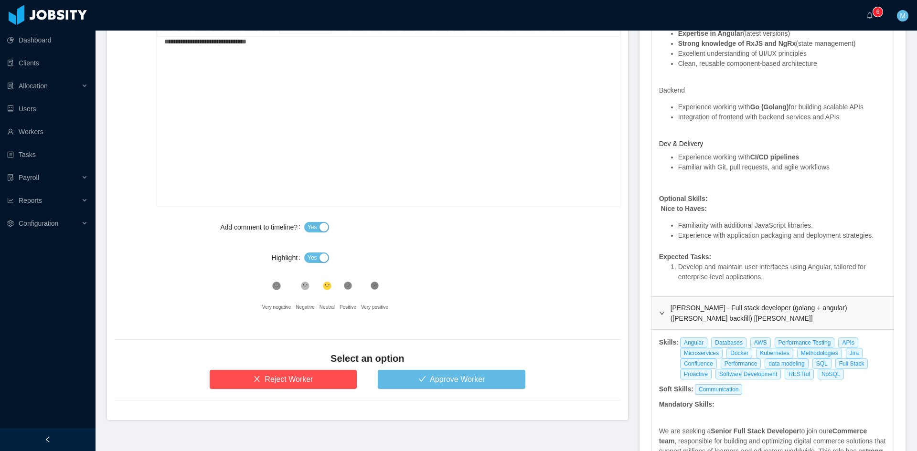
click at [306, 251] on div "Yes" at bounding box center [462, 257] width 316 height 19
click at [310, 256] on span "Yes" at bounding box center [313, 258] width 10 height 10
click at [412, 368] on div "Select an option" at bounding box center [368, 361] width 506 height 18
click at [418, 375] on button "Approve Worker" at bounding box center [452, 379] width 148 height 19
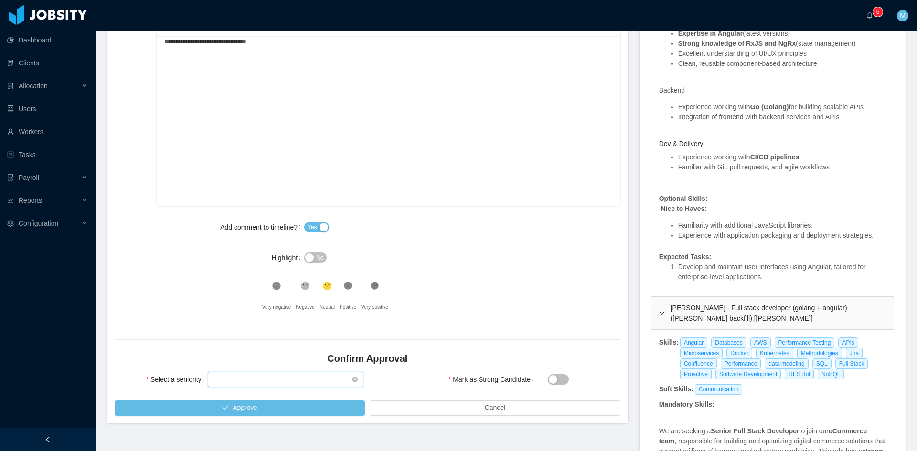
click at [271, 380] on div "Select seniority" at bounding box center [283, 380] width 138 height 14
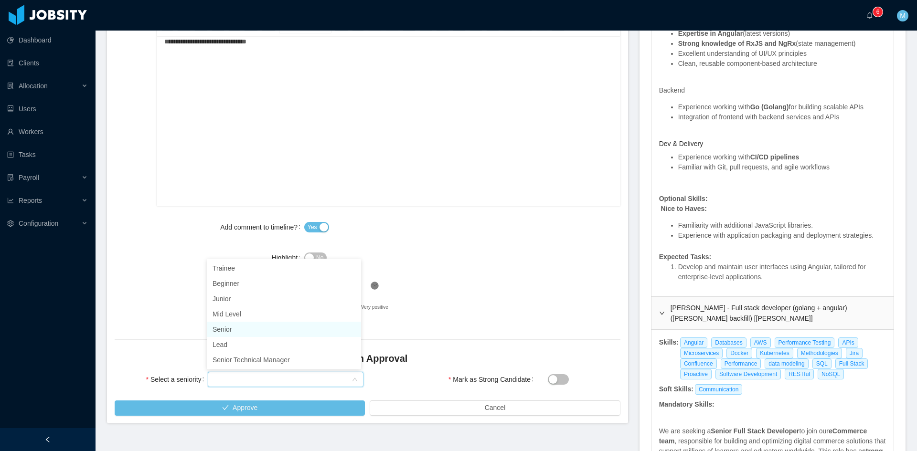
click at [220, 331] on li "Senior" at bounding box center [284, 329] width 154 height 15
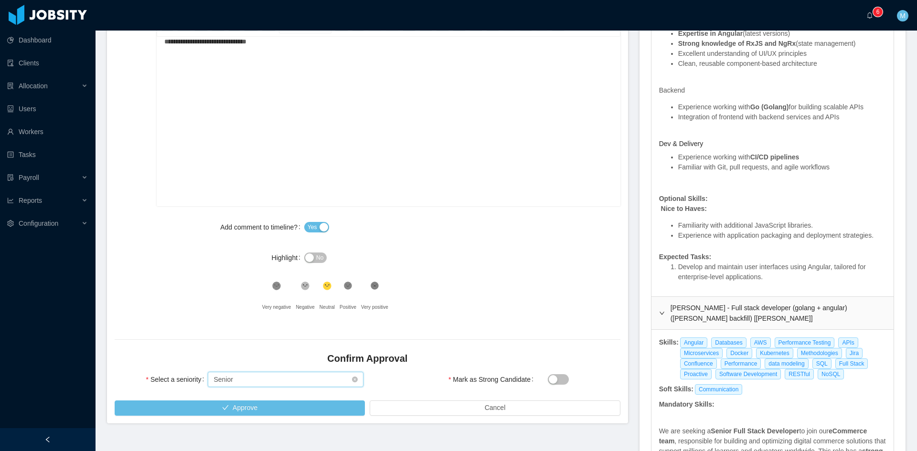
click at [256, 380] on div "Select seniority Senior" at bounding box center [283, 380] width 138 height 14
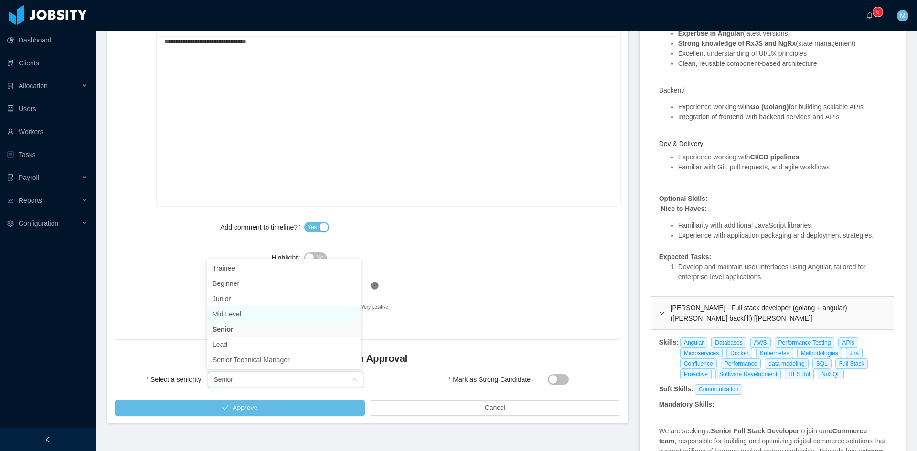
click at [229, 316] on li "Mid Level" at bounding box center [284, 314] width 154 height 15
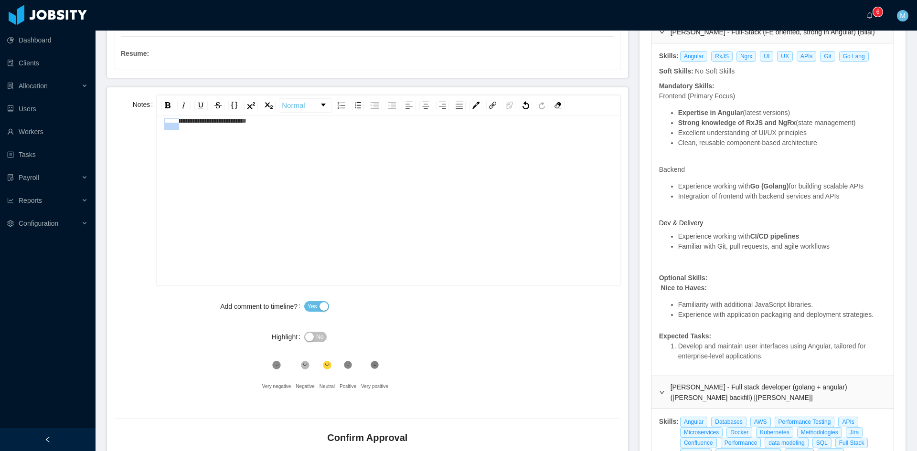
scroll to position [0, 0]
drag, startPoint x: 183, startPoint y: 125, endPoint x: 125, endPoint y: 117, distance: 59.2
click at [124, 118] on div "**********" at bounding box center [368, 190] width 506 height 191
drag, startPoint x: 290, startPoint y: 144, endPoint x: 118, endPoint y: 131, distance: 172.4
click at [118, 131] on div "**********" at bounding box center [368, 190] width 506 height 191
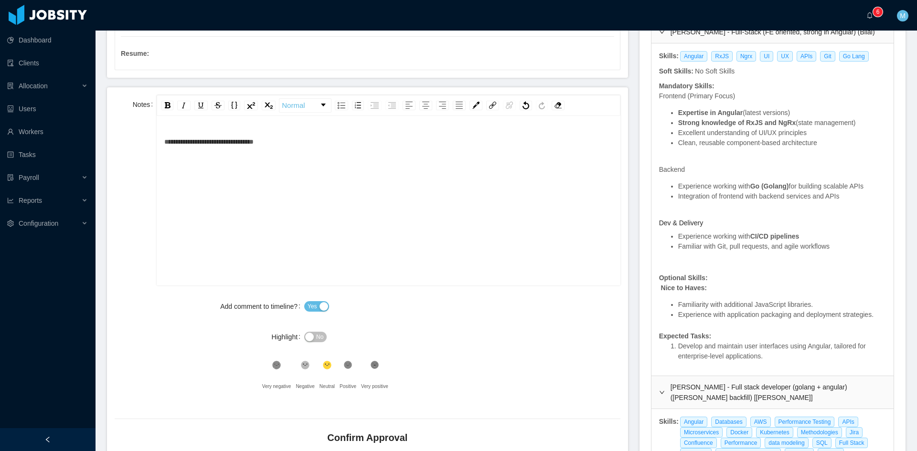
click at [343, 361] on icon ".st1{fill:#232323}" at bounding box center [348, 366] width 10 height 10
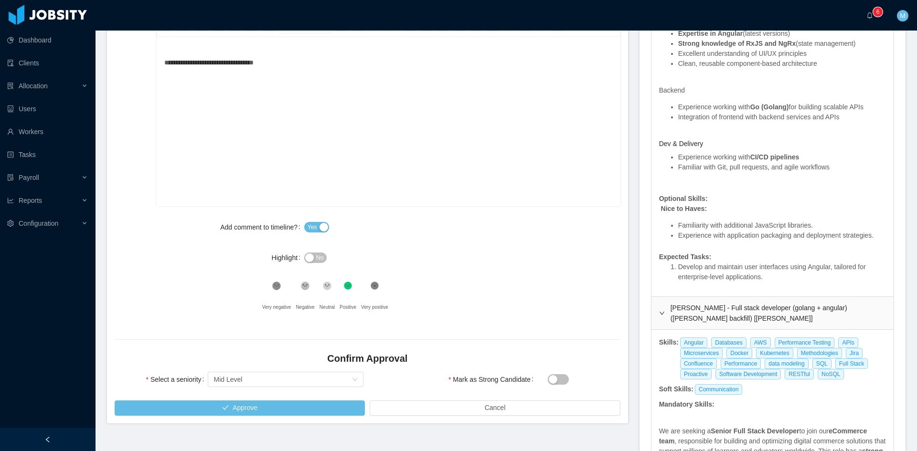
scroll to position [557, 0]
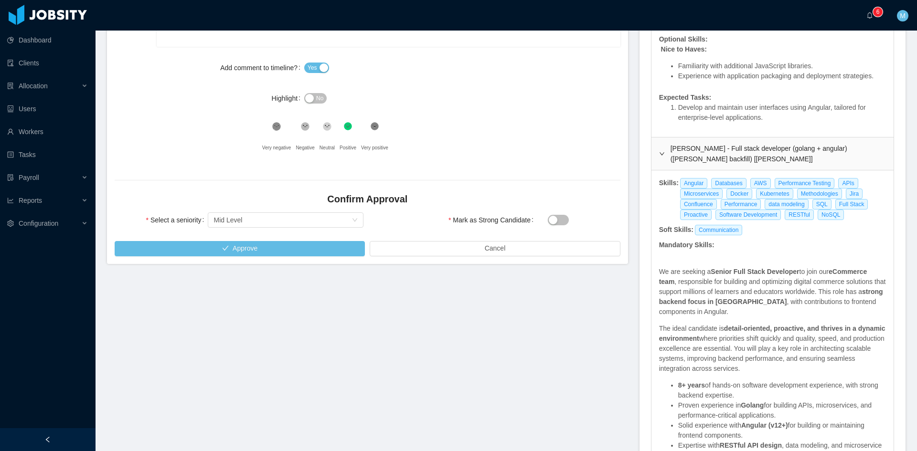
click at [306, 129] on icon at bounding box center [305, 127] width 8 height 8
click at [306, 246] on button "Approve" at bounding box center [240, 248] width 250 height 15
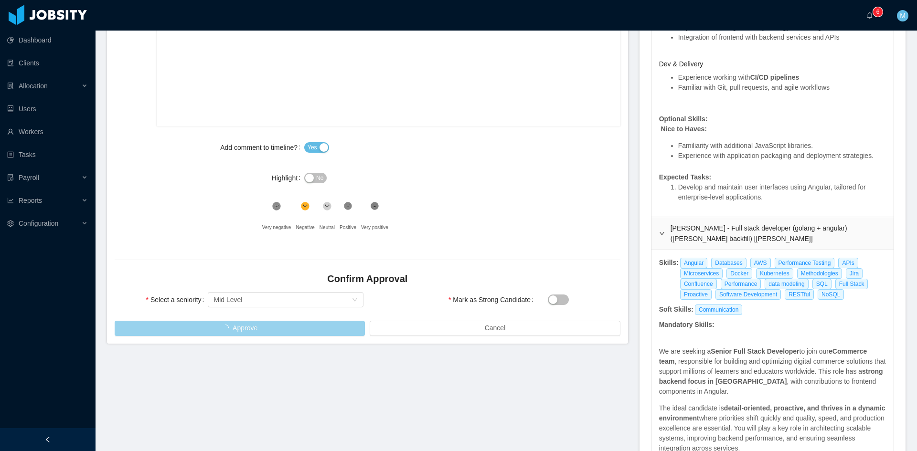
click at [659, 235] on icon "icon: right" at bounding box center [662, 234] width 6 height 6
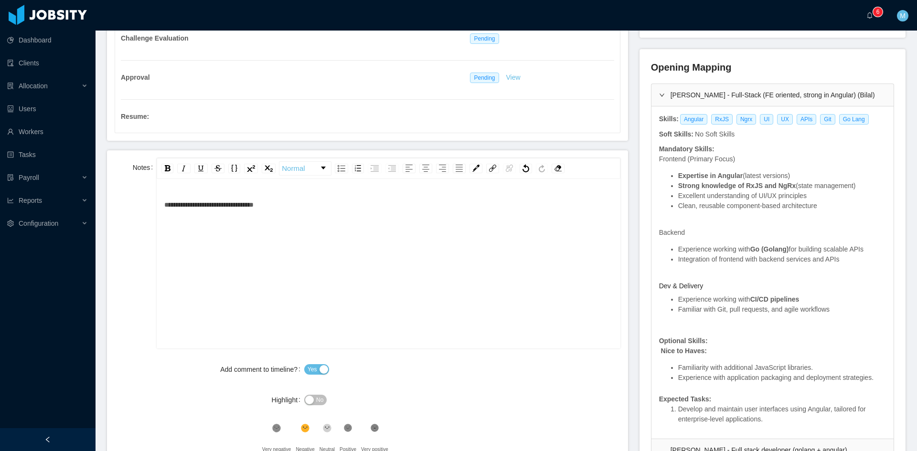
scroll to position [176, 0]
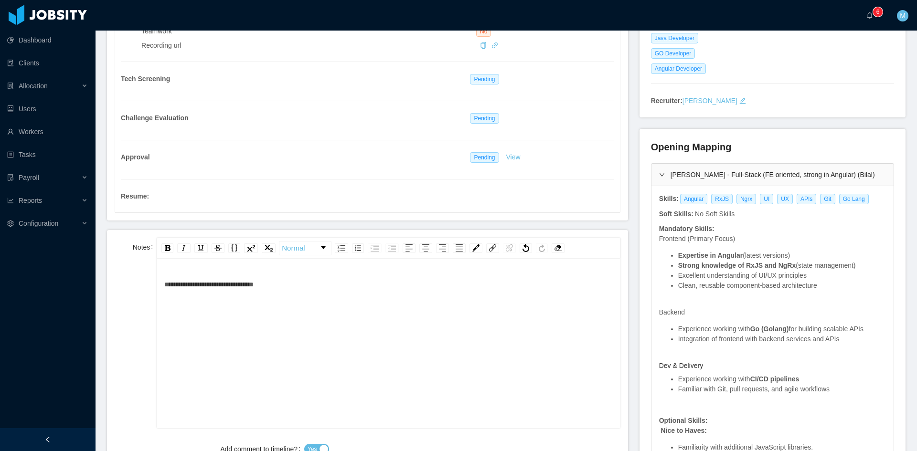
click at [653, 173] on div "McGraw-Hill - Full-Stack (FE oriented, strong in Angular) (Bilal)" at bounding box center [773, 175] width 242 height 22
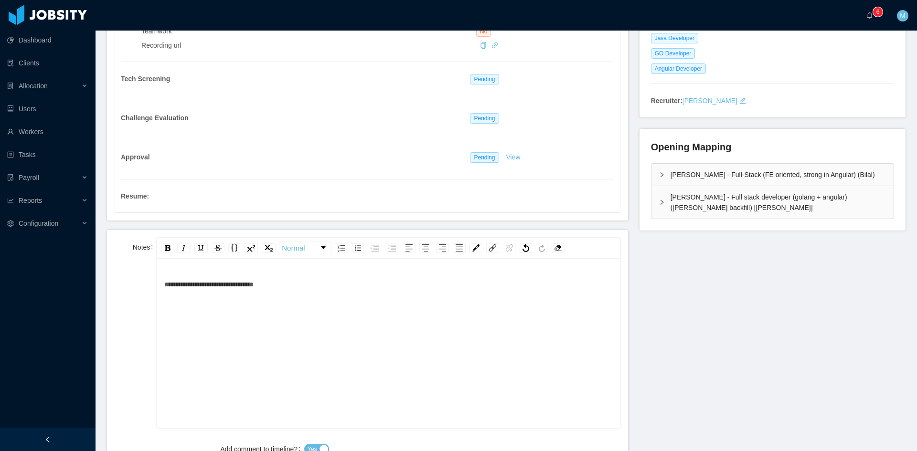
scroll to position [96, 0]
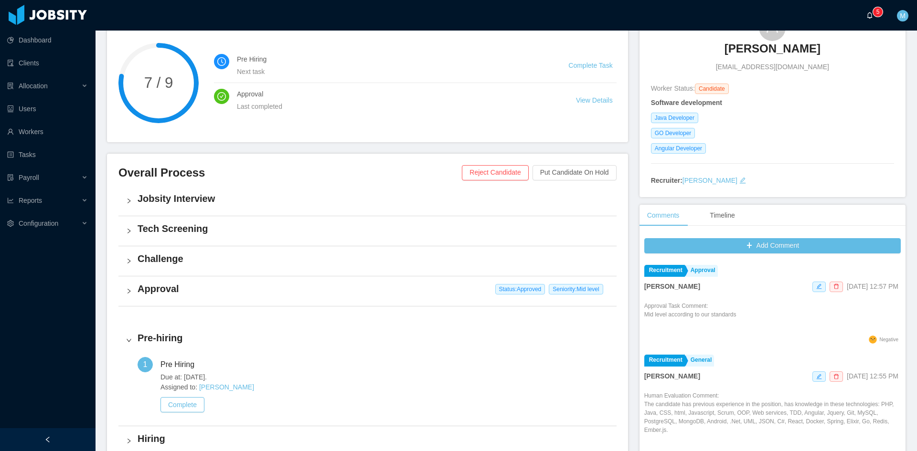
click at [868, 20] on a=83ded146-cd66-4514-80a8-9a7b1e1b5eb6/Matias%20Marin"] "0 1 2 3 4 5 6 7 8 9 0 1 2 3 4 5 6 7 8 9 0 1 2 3 4 5 6 7 8 9" at bounding box center [871, 15] width 11 height 31
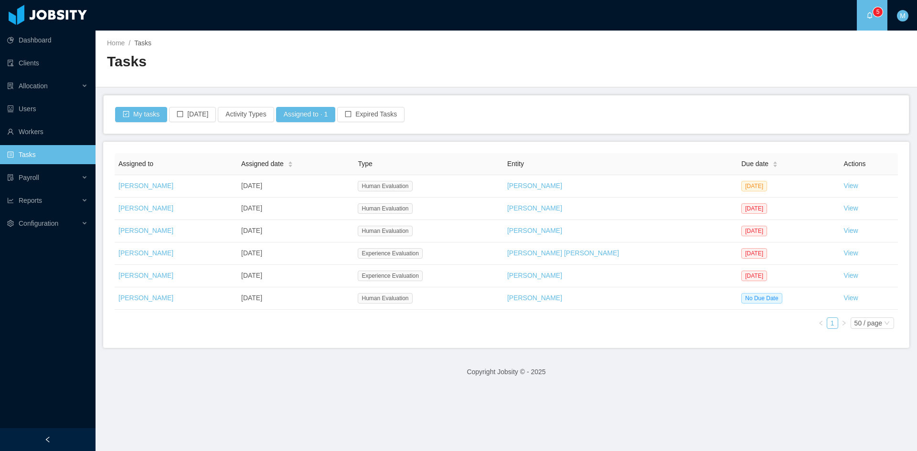
click at [435, 382] on footer "Copyright Jobsity © - 2025" at bounding box center [507, 372] width 822 height 33
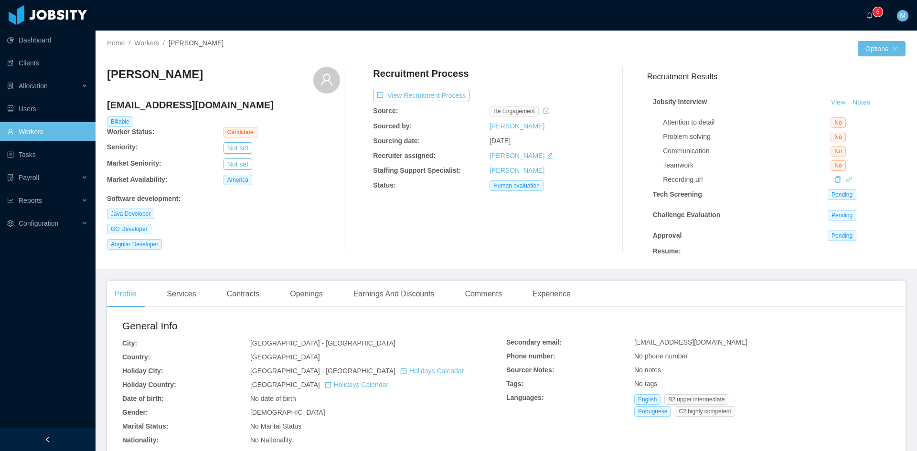
click at [346, 178] on div at bounding box center [356, 160] width 33 height 187
click at [860, 99] on button "Notes" at bounding box center [861, 102] width 25 height 11
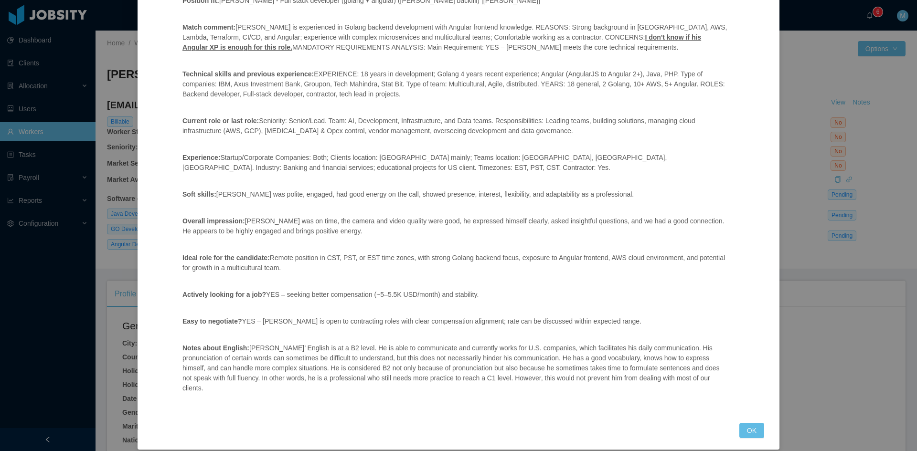
scroll to position [13, 0]
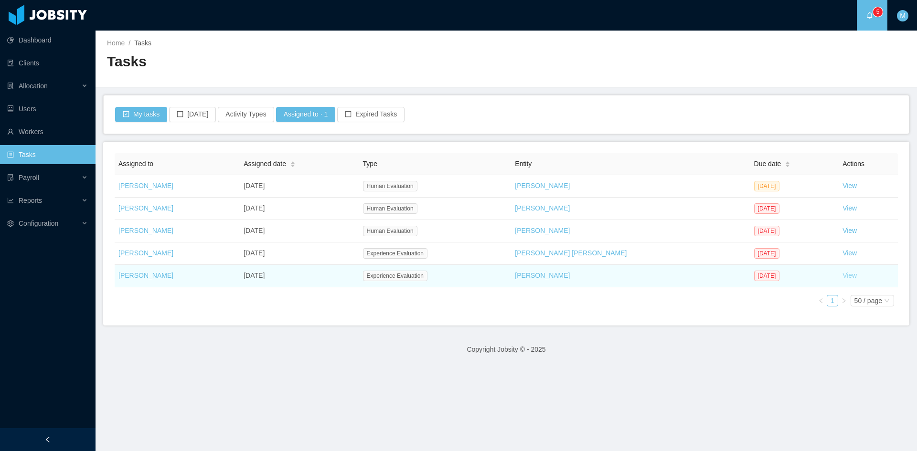
click at [843, 275] on link "View" at bounding box center [850, 276] width 14 height 8
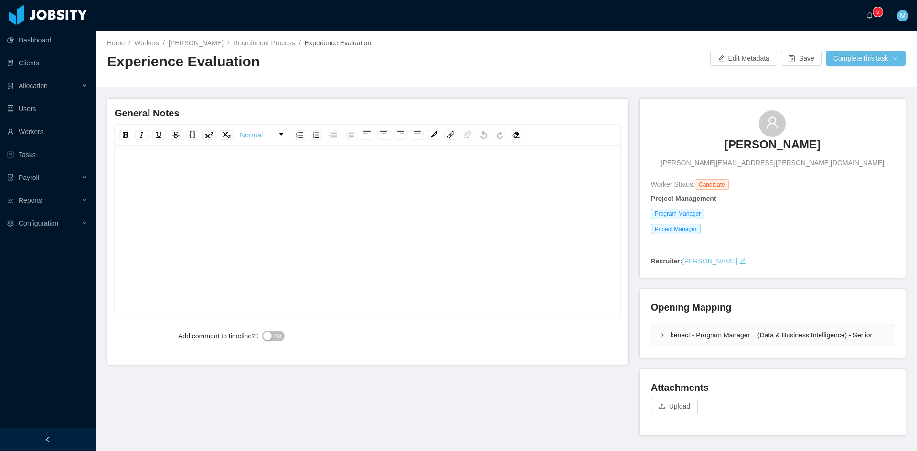
click at [375, 190] on div "rdw-editor" at bounding box center [367, 245] width 491 height 167
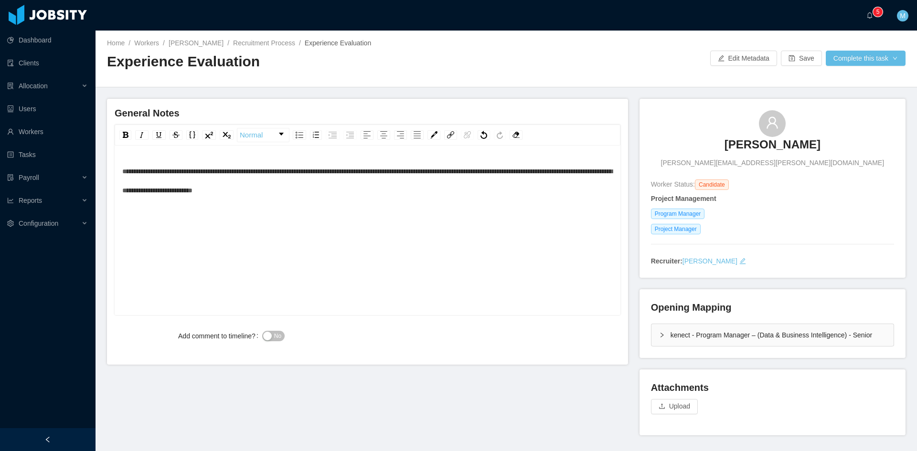
click at [424, 170] on span "**********" at bounding box center [367, 181] width 490 height 26
click at [462, 196] on div "**********" at bounding box center [367, 181] width 491 height 38
click at [263, 334] on button "No" at bounding box center [273, 336] width 22 height 11
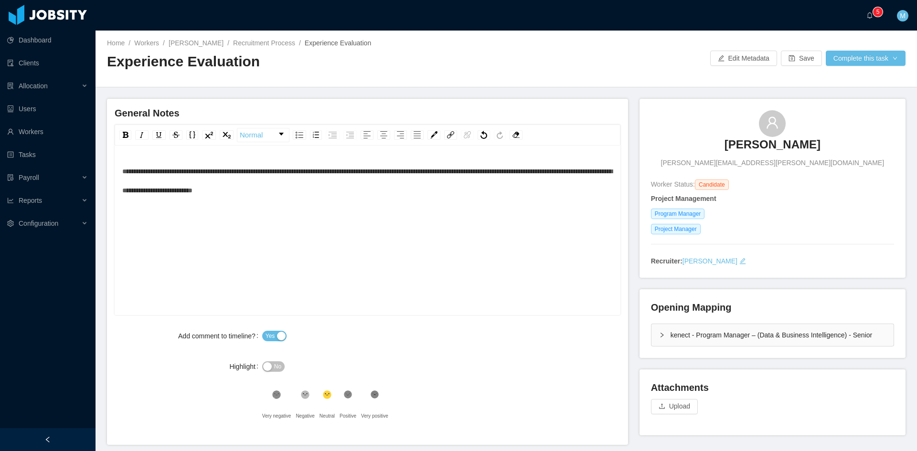
click at [660, 333] on icon "icon: right" at bounding box center [662, 335] width 6 height 6
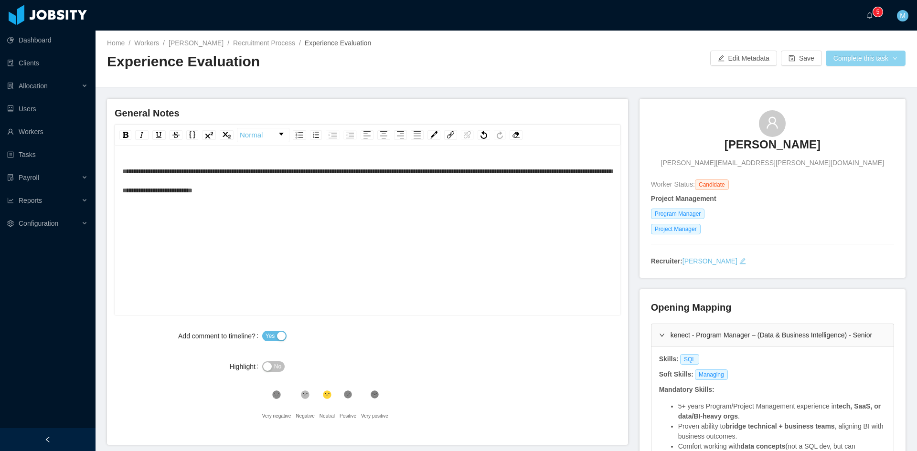
click at [876, 63] on button "Complete this task" at bounding box center [866, 58] width 80 height 15
click at [861, 78] on button "Save Evaluation" at bounding box center [860, 79] width 74 height 15
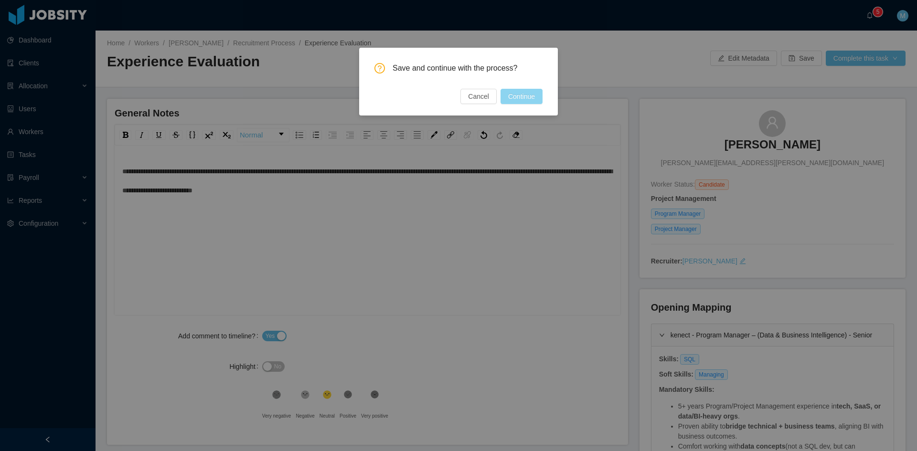
click at [534, 93] on button "Continue" at bounding box center [522, 96] width 42 height 15
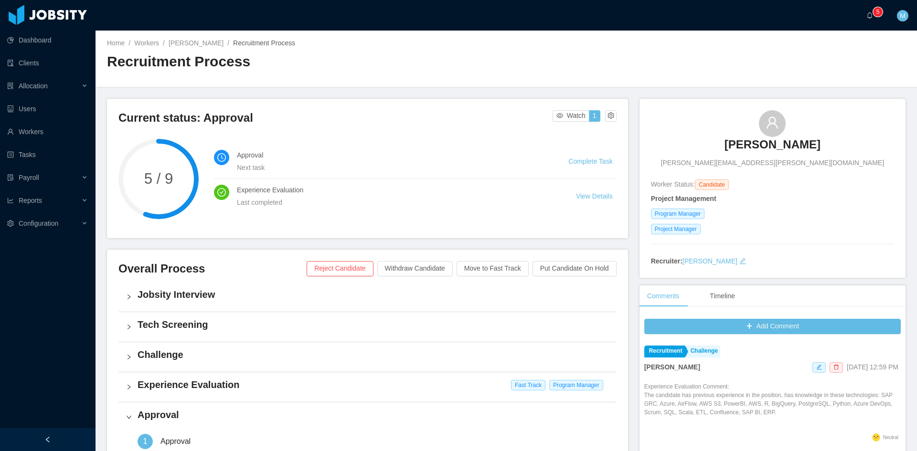
scroll to position [239, 0]
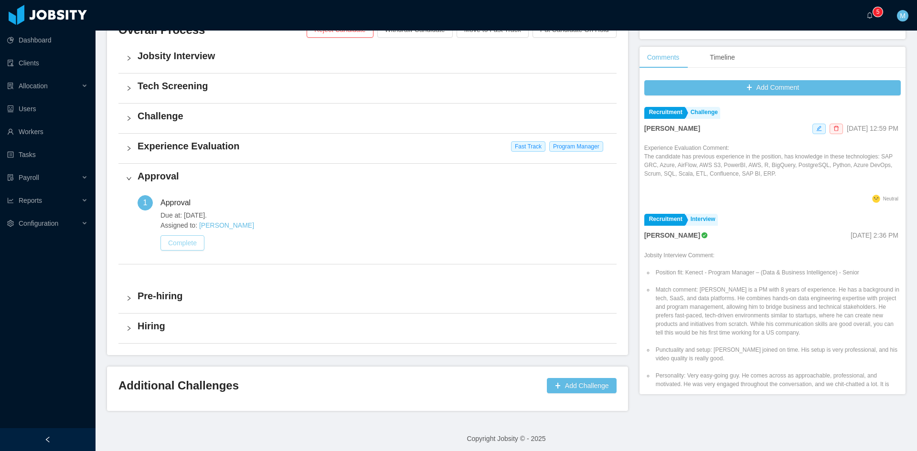
click at [191, 247] on button "Complete" at bounding box center [182, 242] width 44 height 15
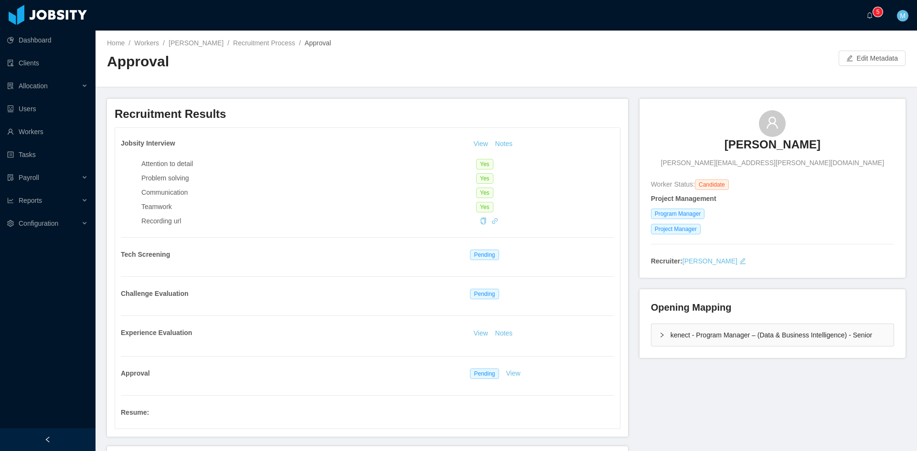
drag, startPoint x: 81, startPoint y: 332, endPoint x: 87, endPoint y: 332, distance: 6.7
click at [81, 332] on div "Dashboard Clients Allocation Users Workers Tasks Payroll Reports Configuration" at bounding box center [48, 203] width 96 height 406
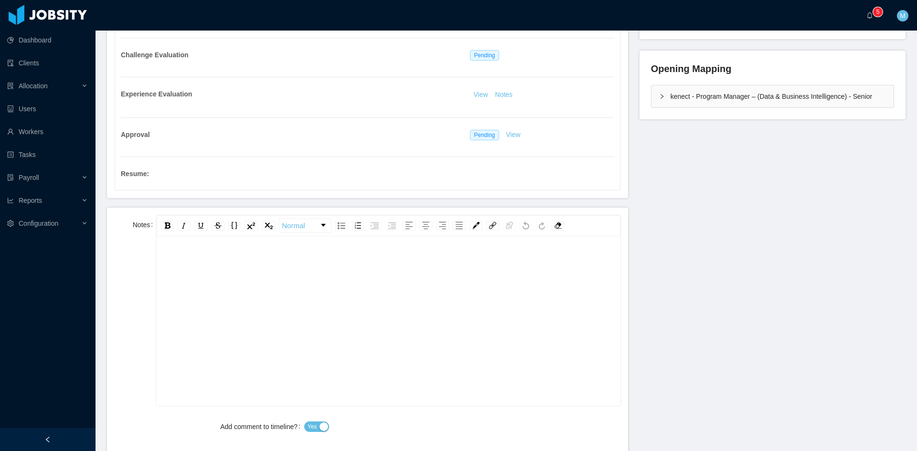
click at [252, 334] on div "rdw-editor" at bounding box center [388, 336] width 449 height 167
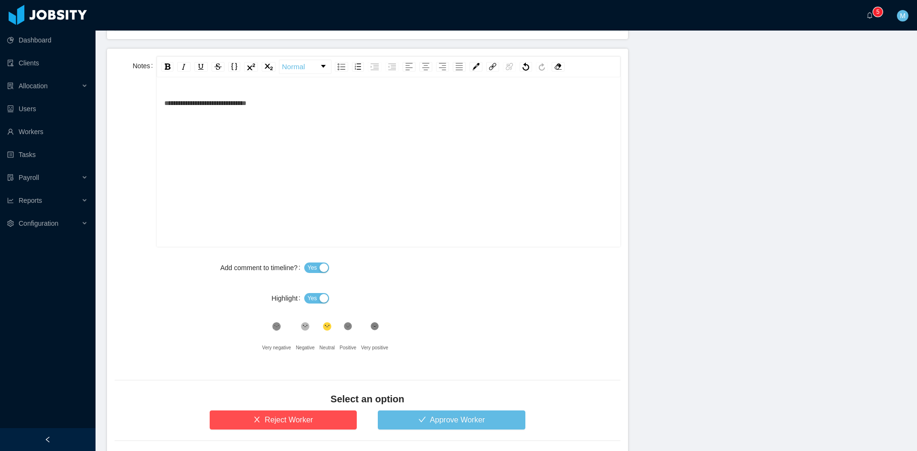
scroll to position [452, 0]
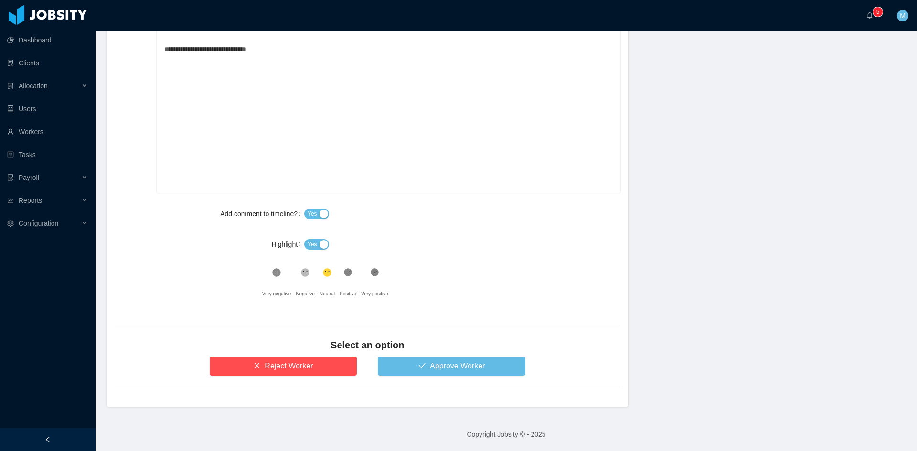
click at [310, 242] on span "Yes" at bounding box center [313, 245] width 10 height 10
click at [344, 268] on icon ".st1{fill:#232323}" at bounding box center [348, 273] width 10 height 10
click at [409, 357] on button "Approve Worker" at bounding box center [452, 366] width 148 height 19
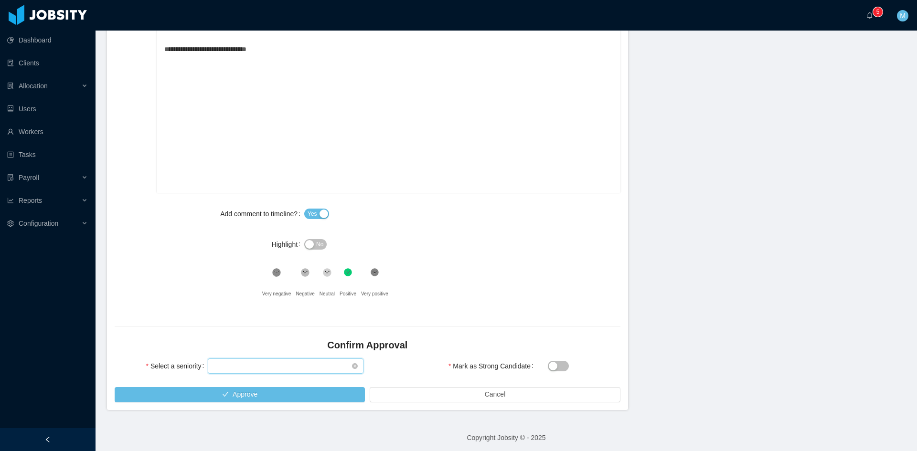
click at [289, 364] on div "Select seniority" at bounding box center [283, 366] width 138 height 14
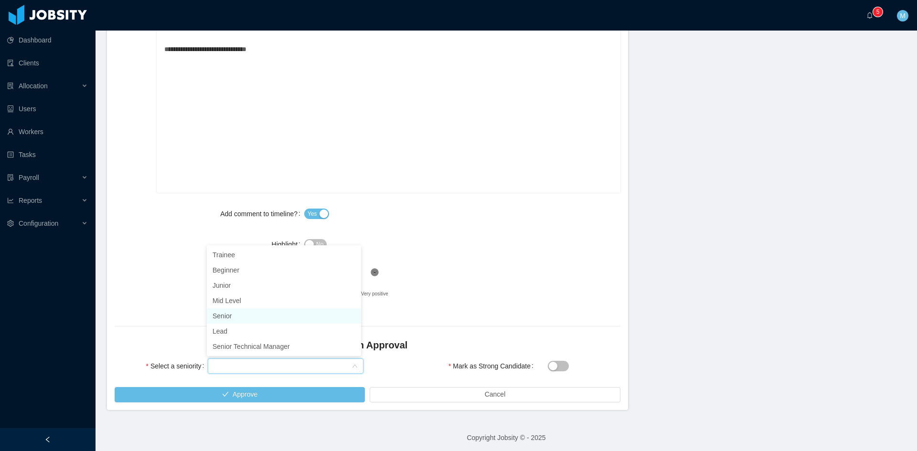
click at [237, 317] on li "Senior" at bounding box center [284, 316] width 154 height 15
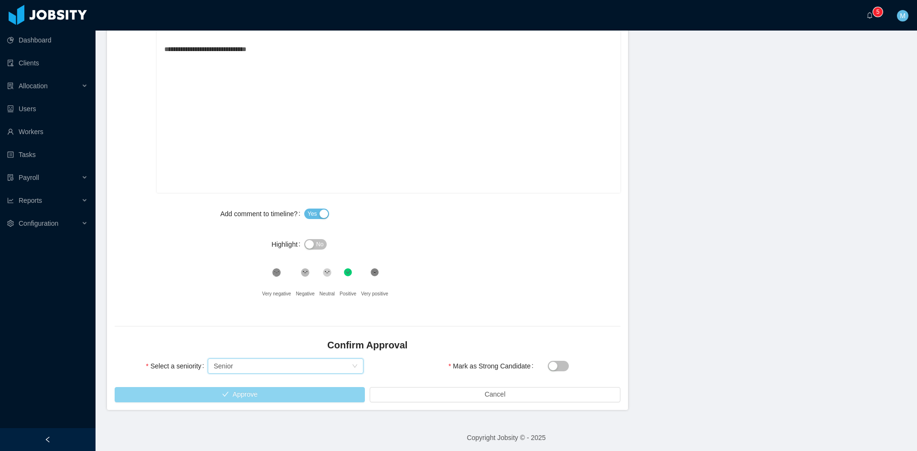
click at [256, 388] on button "Approve" at bounding box center [240, 394] width 250 height 15
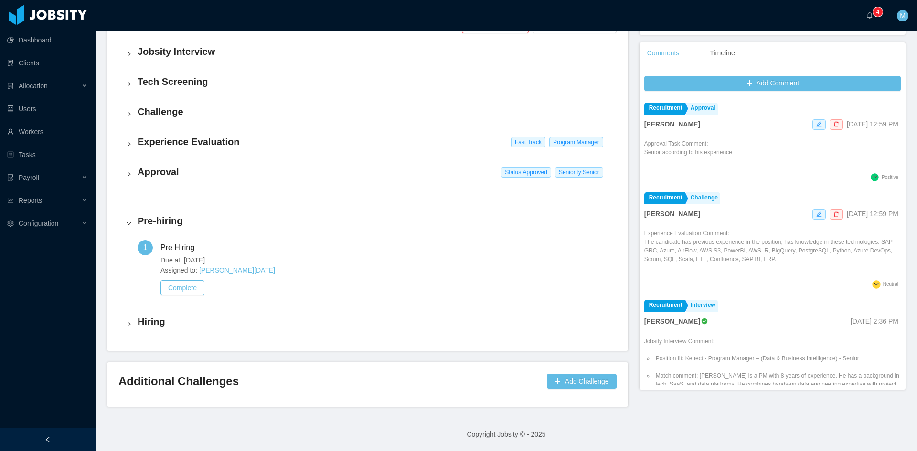
scroll to position [240, 0]
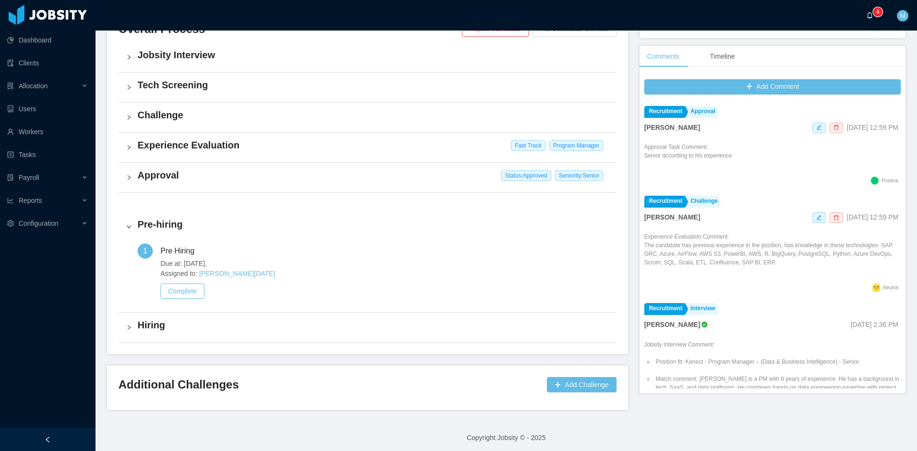
click at [870, 17] on icon "icon: bell" at bounding box center [869, 15] width 7 height 7
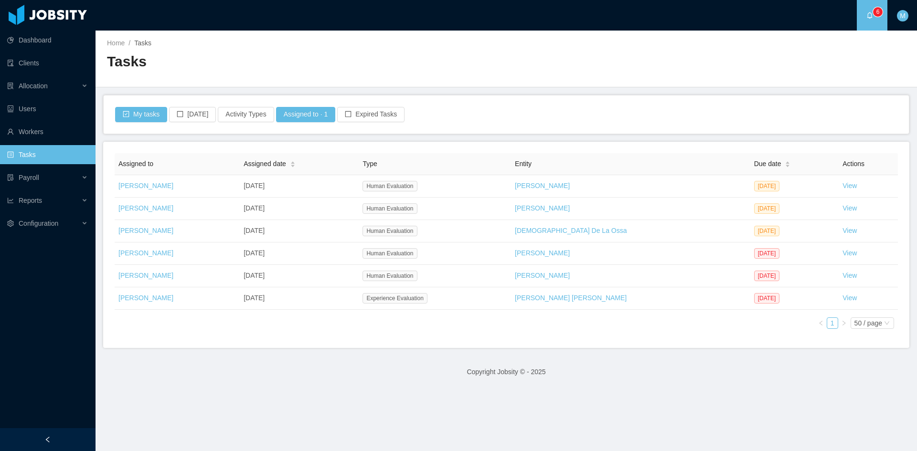
click at [335, 391] on main "Home / Tasks / Tasks My tasks [DATE] Activity Types Assigned to · 1 Expired Tas…" at bounding box center [507, 241] width 822 height 421
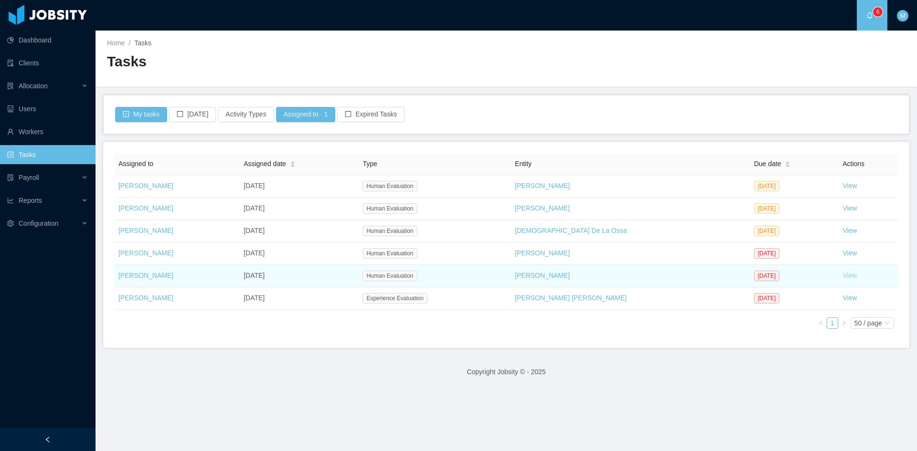
click at [843, 275] on link "View" at bounding box center [850, 276] width 14 height 8
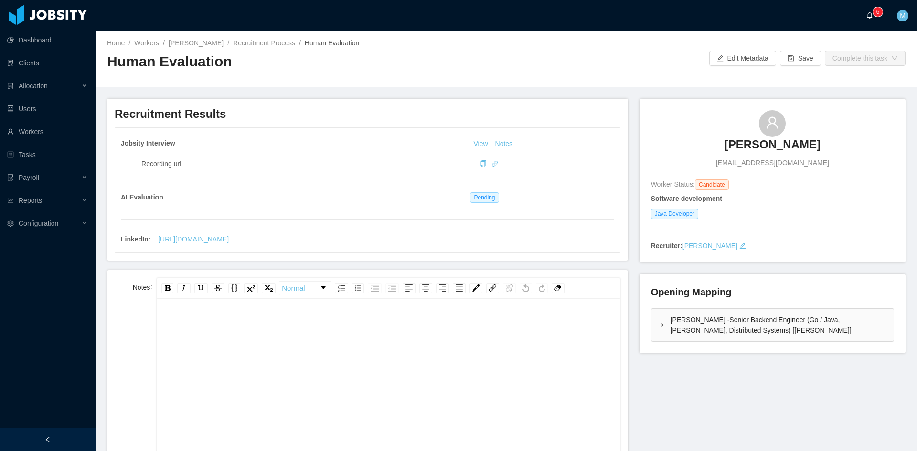
click at [878, 5] on a=83ded146-cd66-4514-80a8-9a7b1e1b5eb6/Matias%20Marin"] "0 1 2 3 4 5 6 7 8 9 0 1 2 3 4 5 6 7 8 9 0 1 2 3 4 5 6 7 8 9" at bounding box center [871, 15] width 11 height 31
